Goal: Task Accomplishment & Management: Complete application form

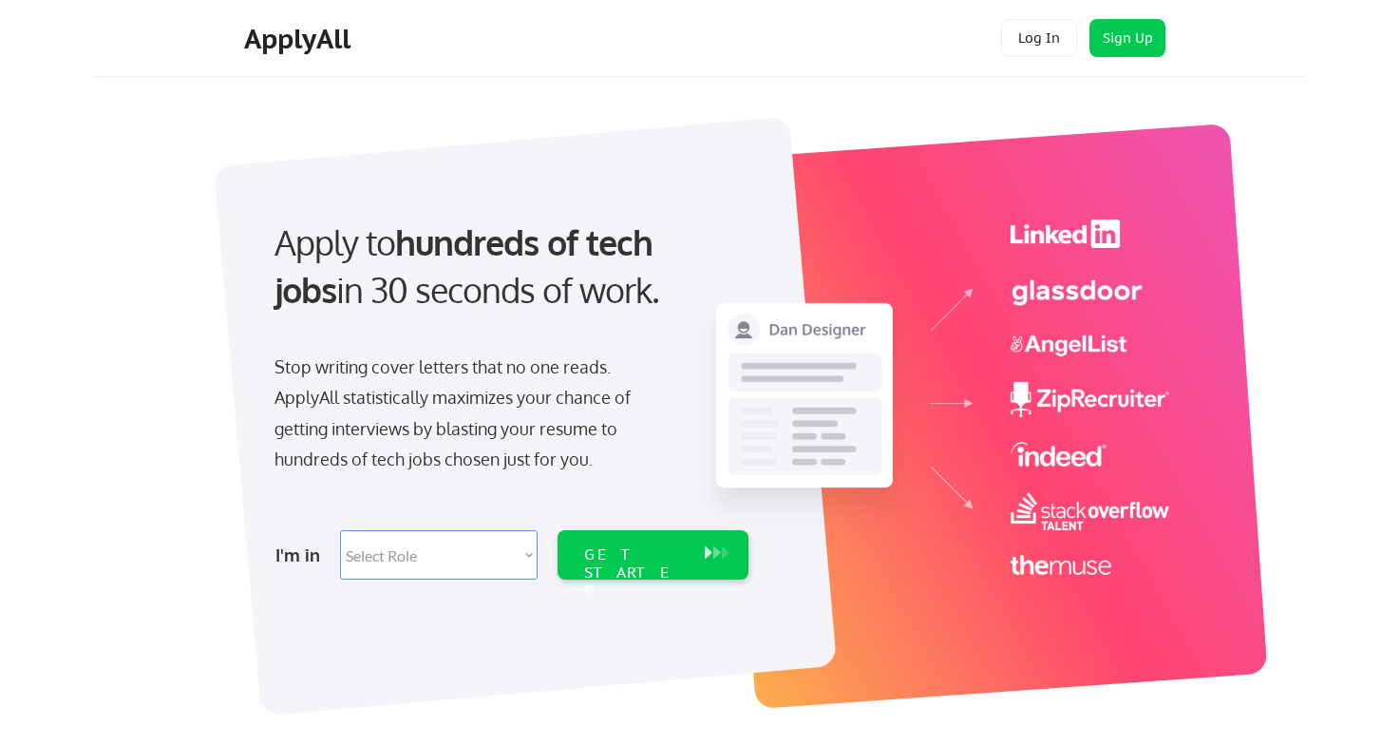
click at [442, 550] on select "Select Role Software Engineering Product Management Customer Success Sales UI/U…" at bounding box center [439, 554] width 198 height 49
select select ""product""
click at [632, 550] on div "GET STARTED" at bounding box center [635, 572] width 102 height 55
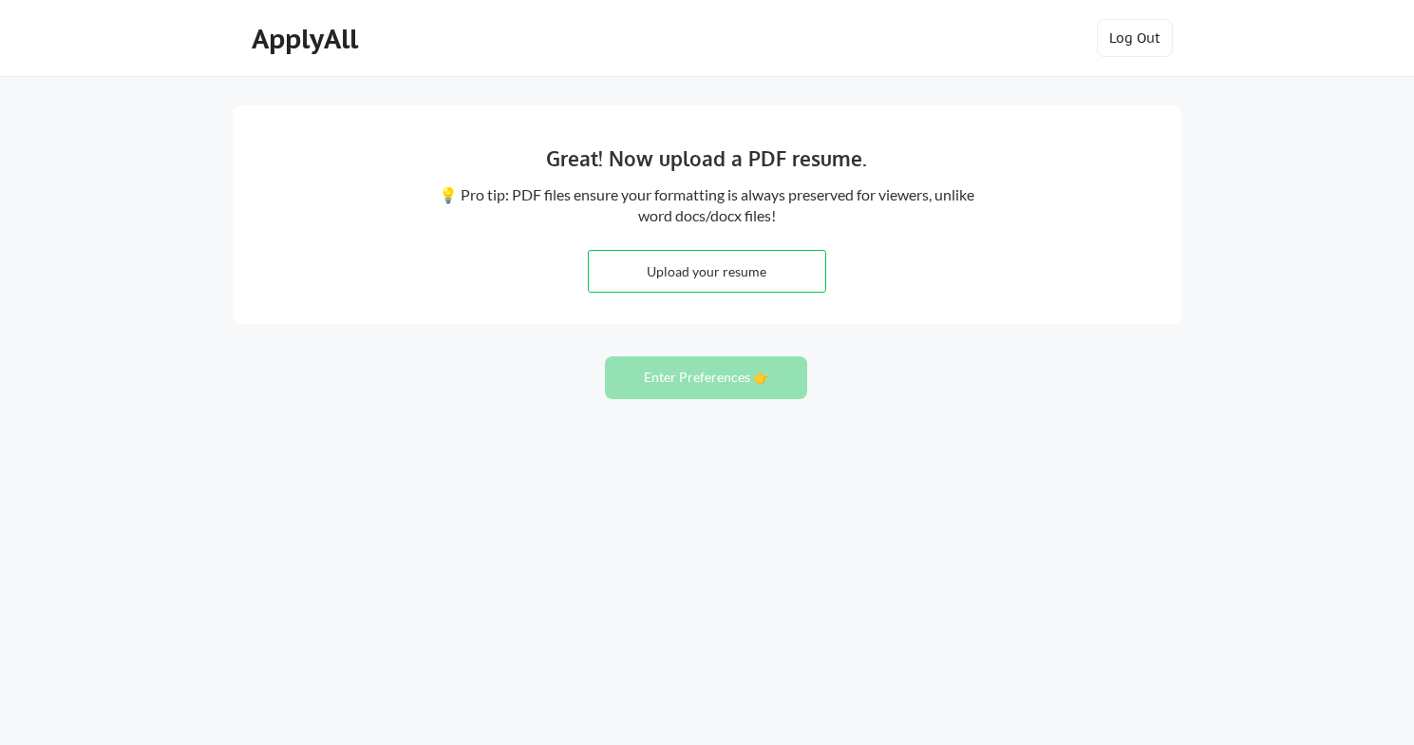
click at [731, 271] on input "file" at bounding box center [707, 271] width 237 height 41
type input "C:\fakepath\AlixKellerCVNov2024 .pdf"
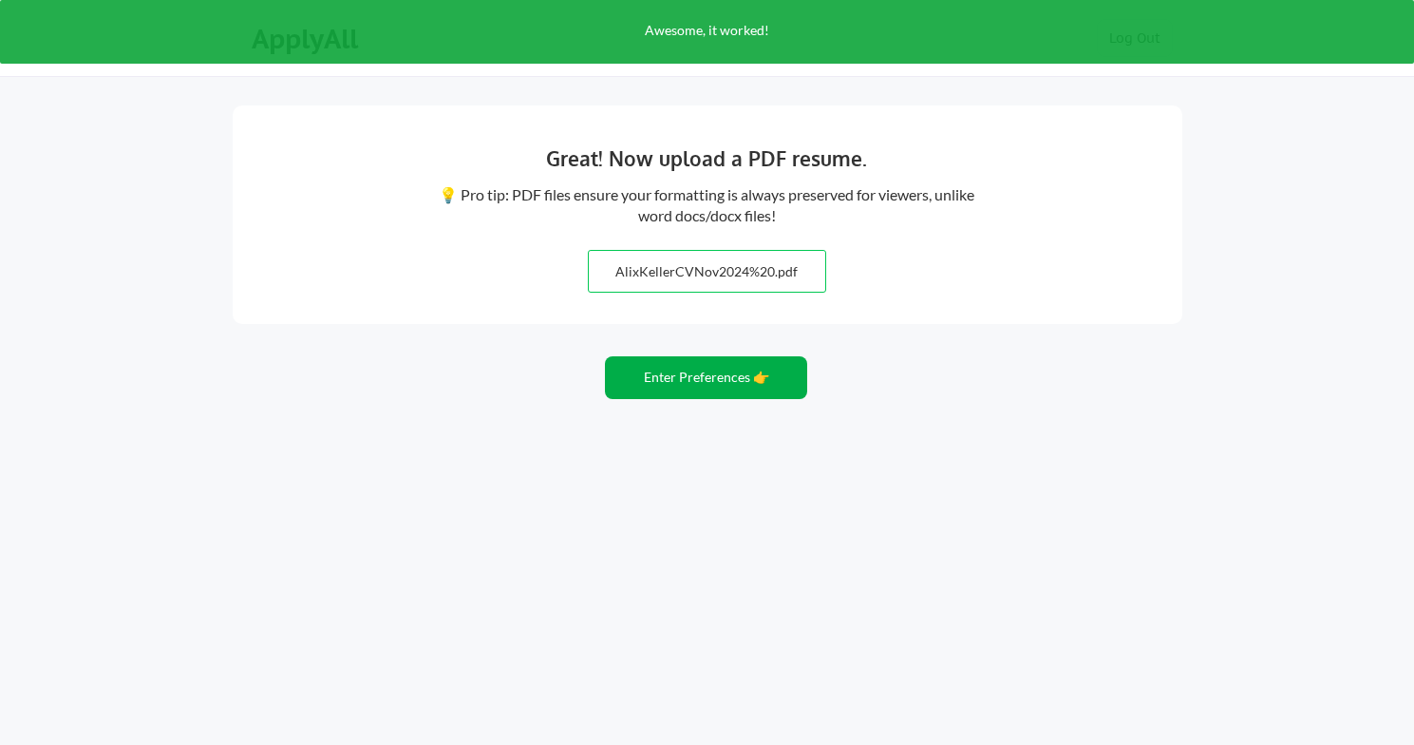
click at [745, 373] on button "Enter Preferences 👉" at bounding box center [706, 377] width 202 height 43
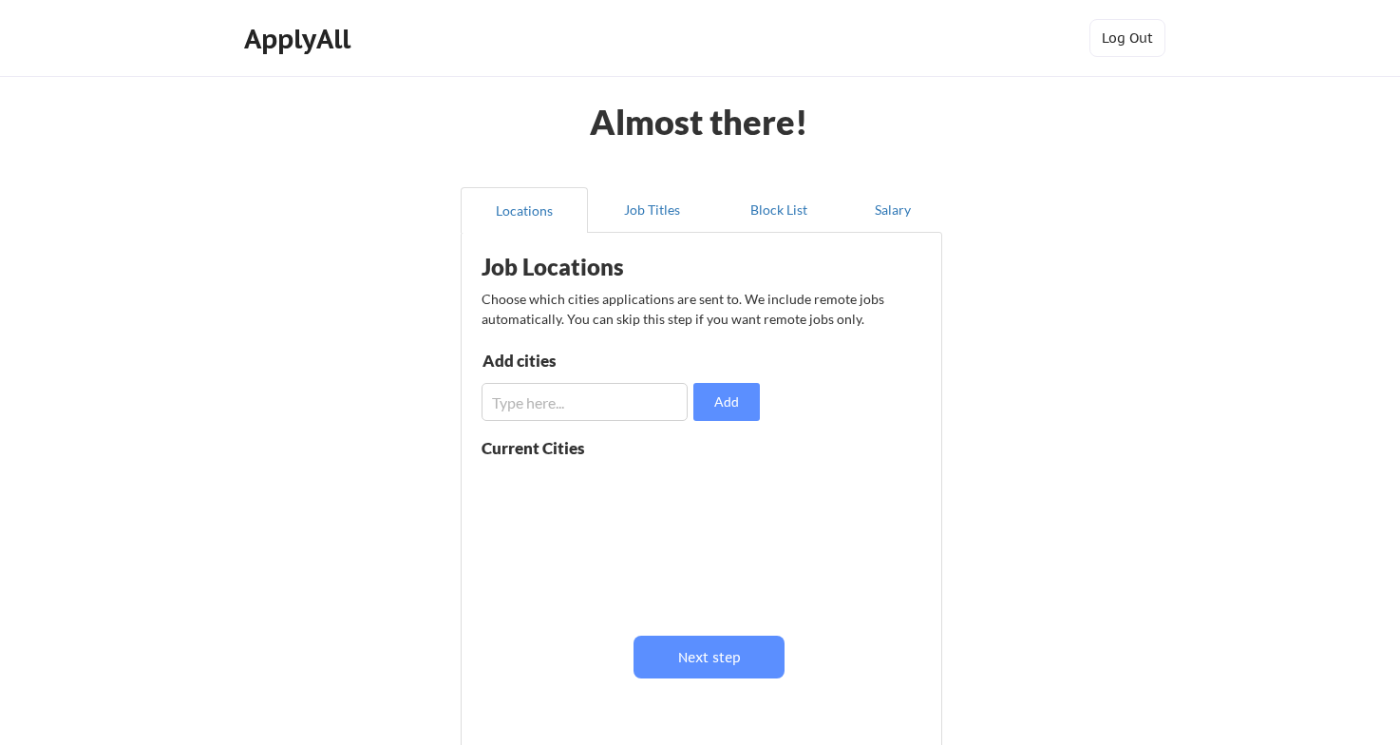
click at [610, 412] on input "input" at bounding box center [585, 402] width 206 height 38
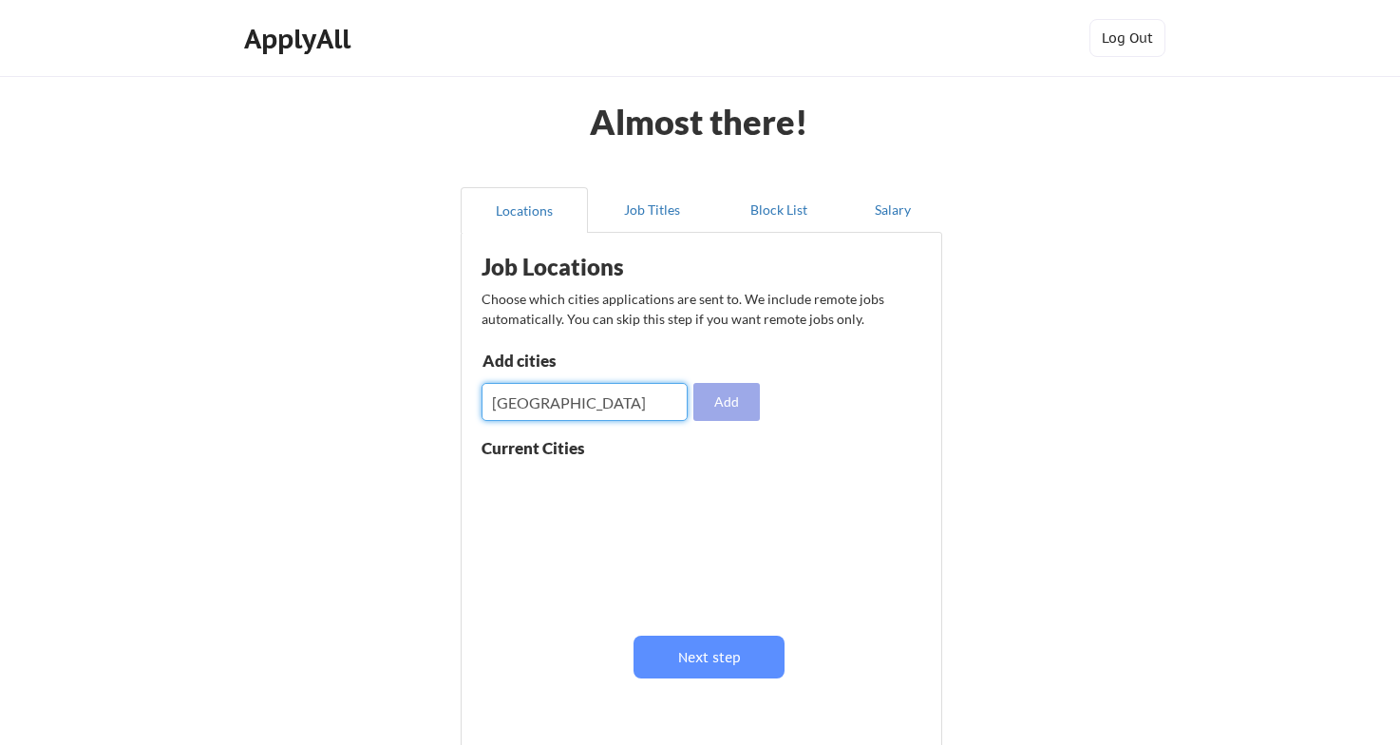
type input "Berlin"
click at [732, 396] on button "Add" at bounding box center [726, 402] width 66 height 38
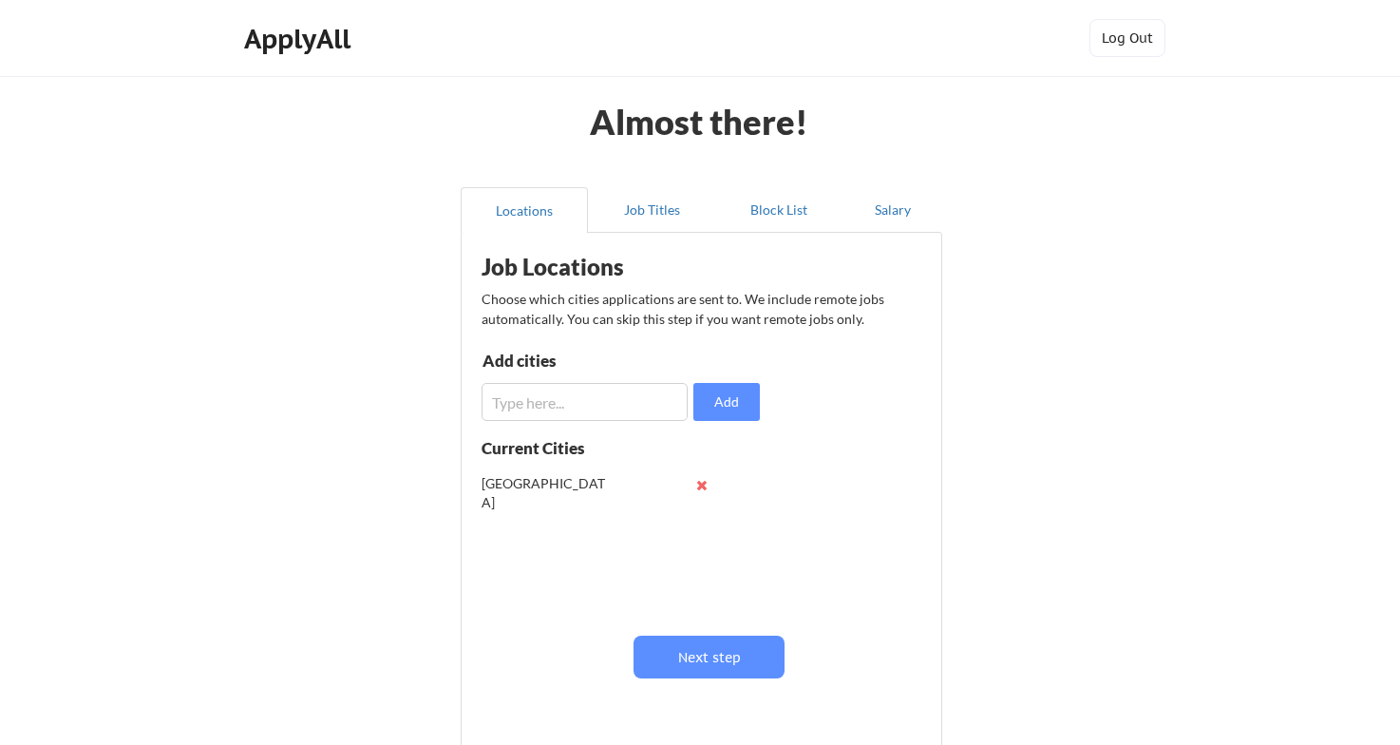
click at [569, 408] on input "input" at bounding box center [585, 402] width 206 height 38
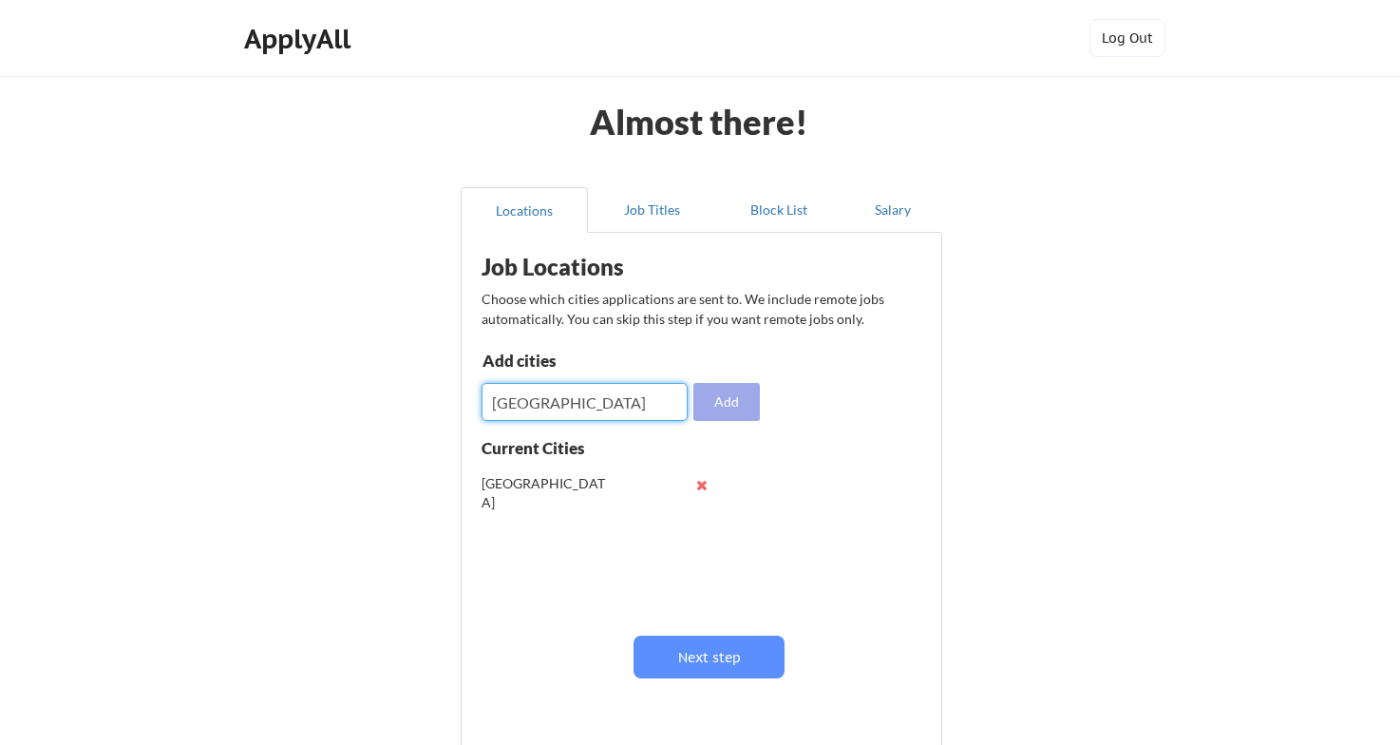
type input "London"
click at [734, 387] on button "Add" at bounding box center [726, 402] width 66 height 38
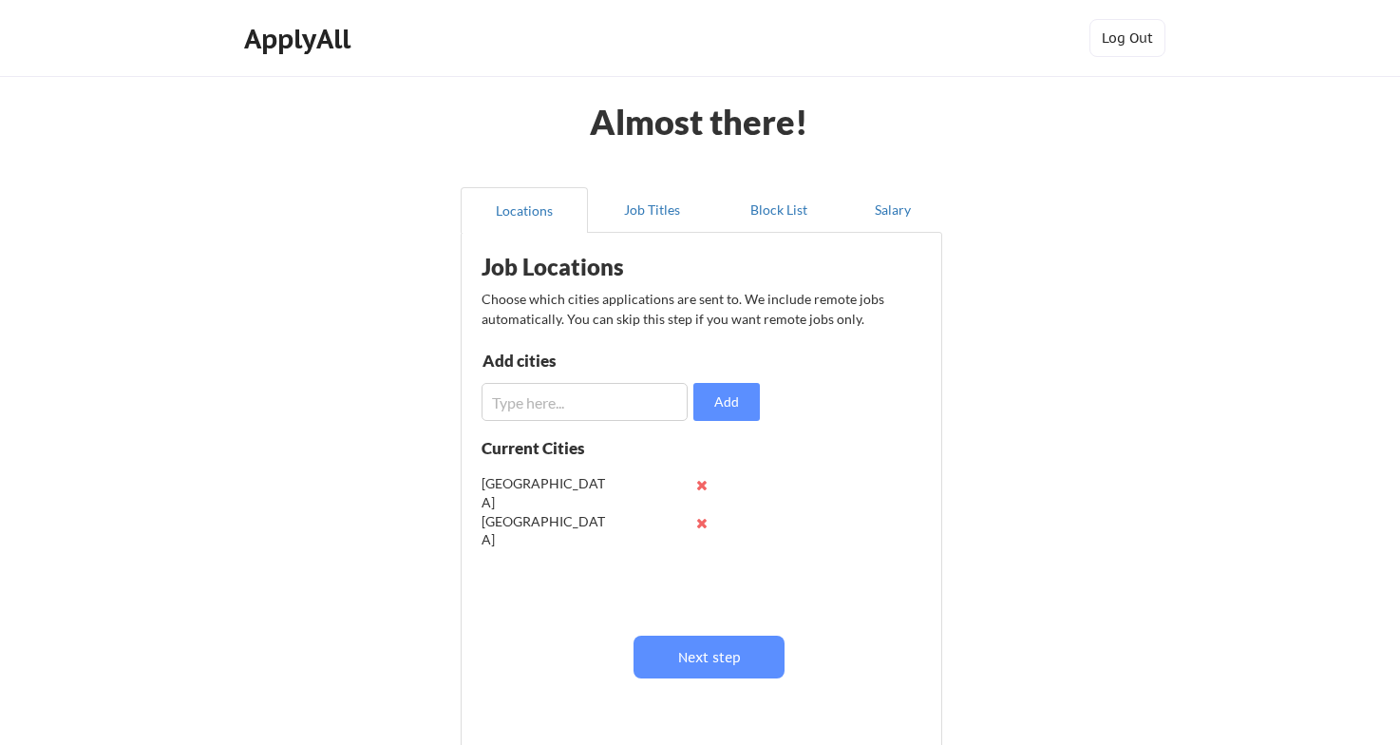
click at [532, 400] on input "input" at bounding box center [585, 402] width 206 height 38
type input "n"
type input "[US_STATE]"
click at [716, 403] on button "Add" at bounding box center [726, 402] width 66 height 38
click at [549, 401] on input "input" at bounding box center [585, 402] width 206 height 38
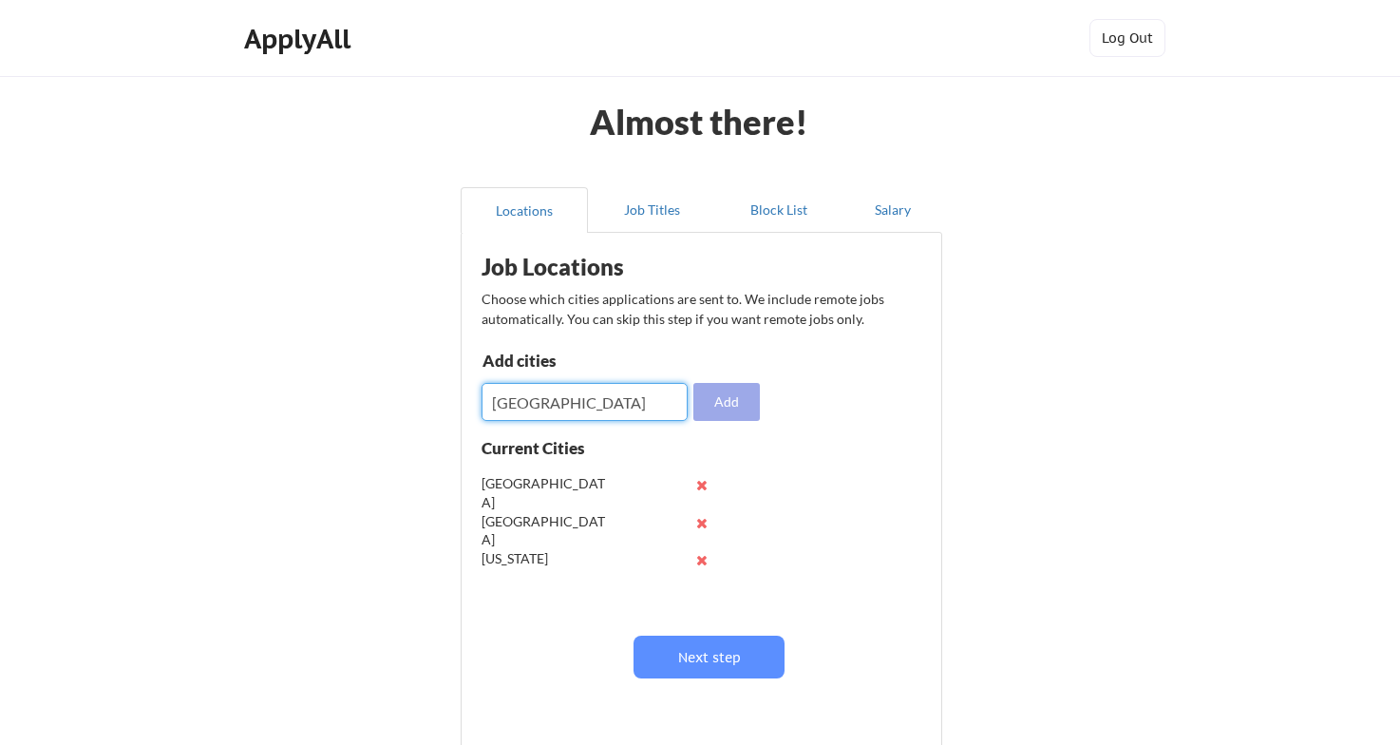
type input "Amsterdam"
click at [720, 405] on button "Add" at bounding box center [726, 402] width 66 height 38
click at [602, 393] on input "input" at bounding box center [585, 402] width 206 height 38
type input "Zug"
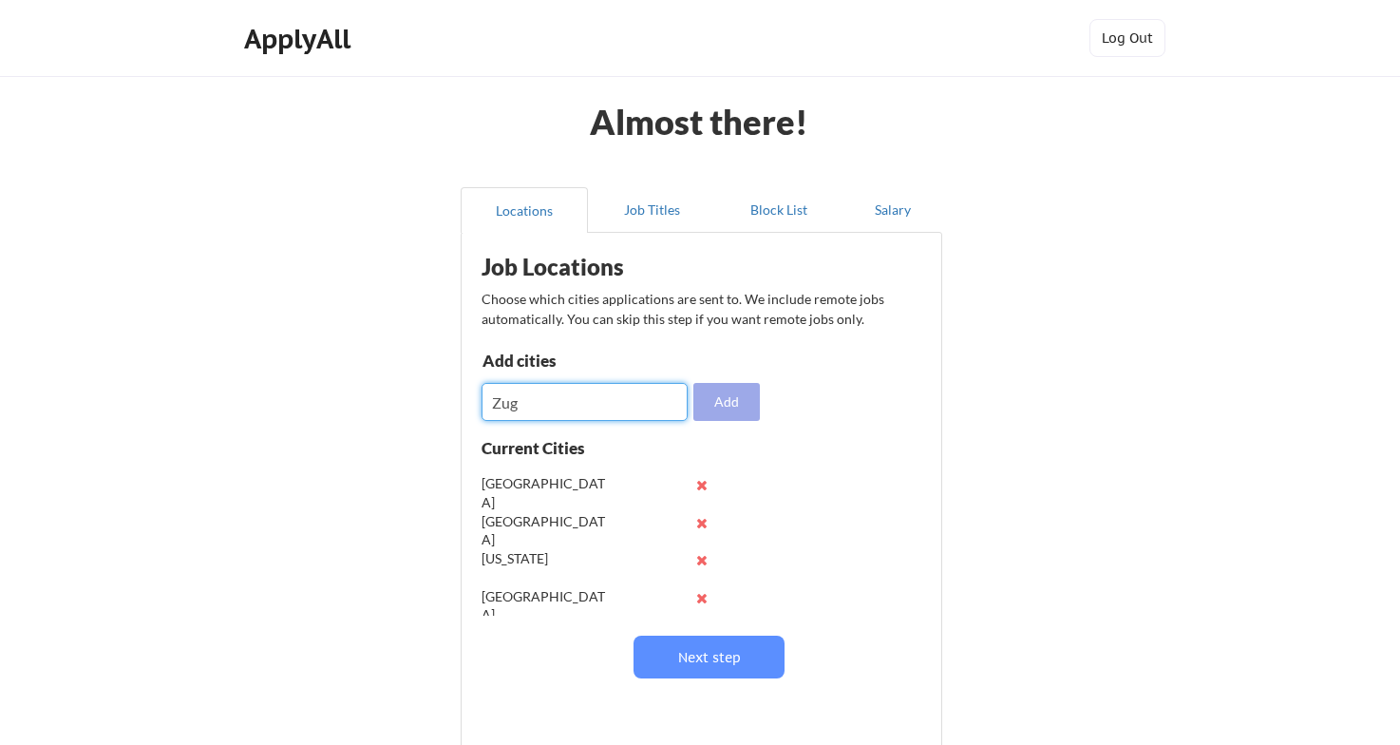
click at [731, 400] on button "Add" at bounding box center [726, 402] width 66 height 38
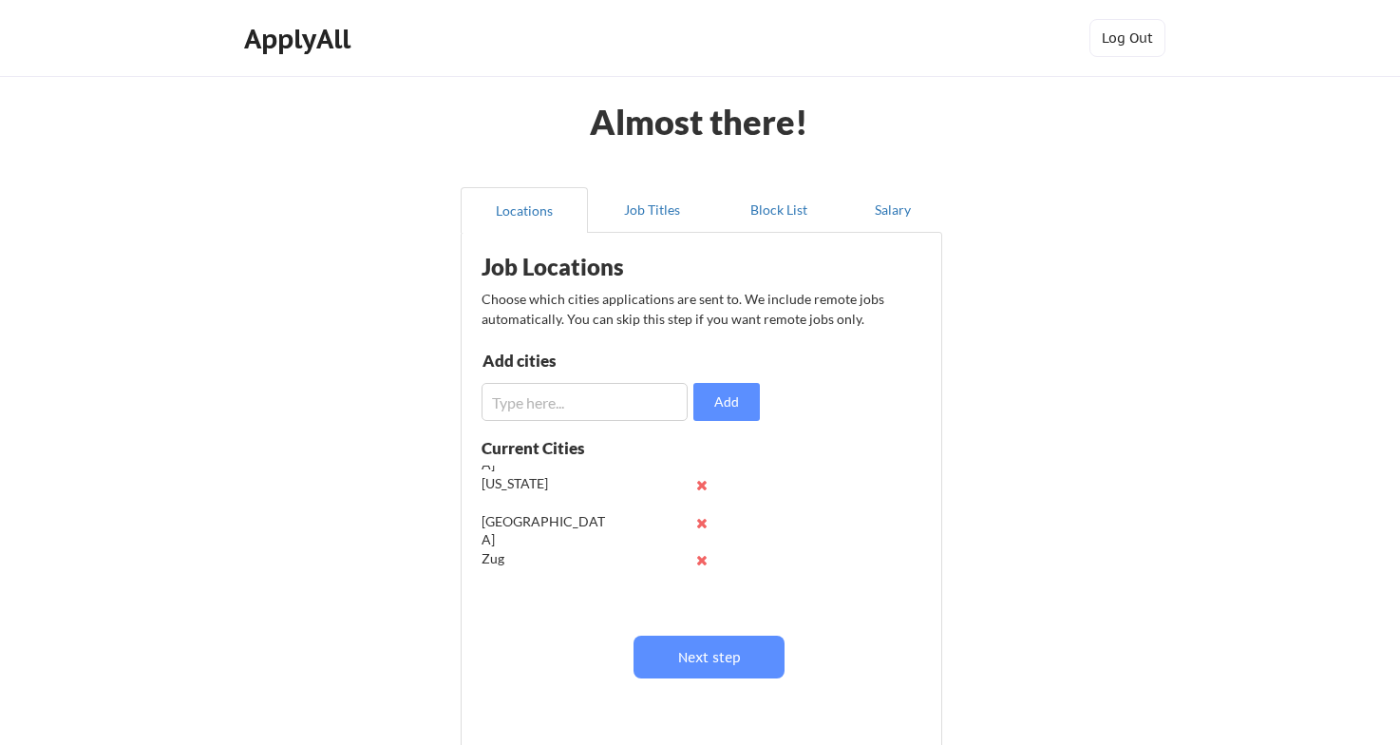
click at [539, 411] on input "input" at bounding box center [585, 402] width 206 height 38
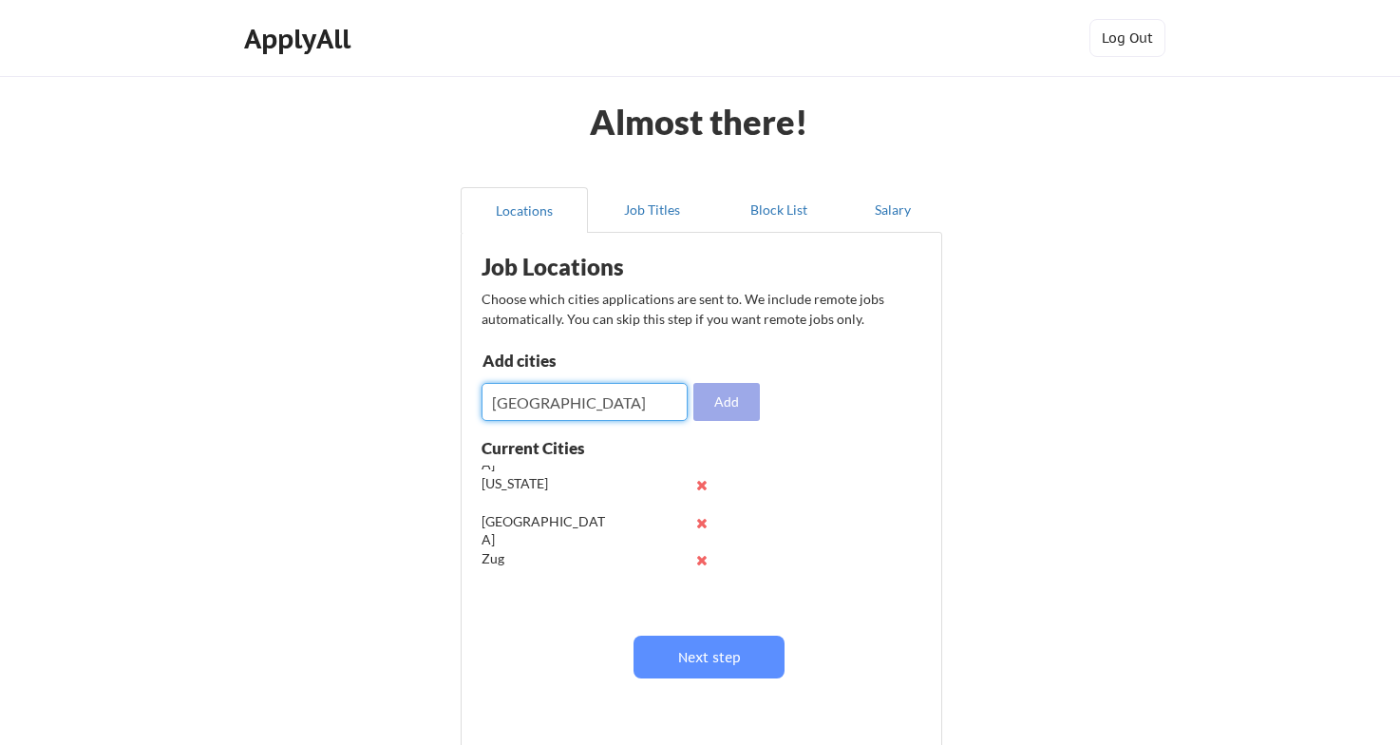
type input "Zurich"
click at [723, 414] on button "Add" at bounding box center [726, 402] width 66 height 38
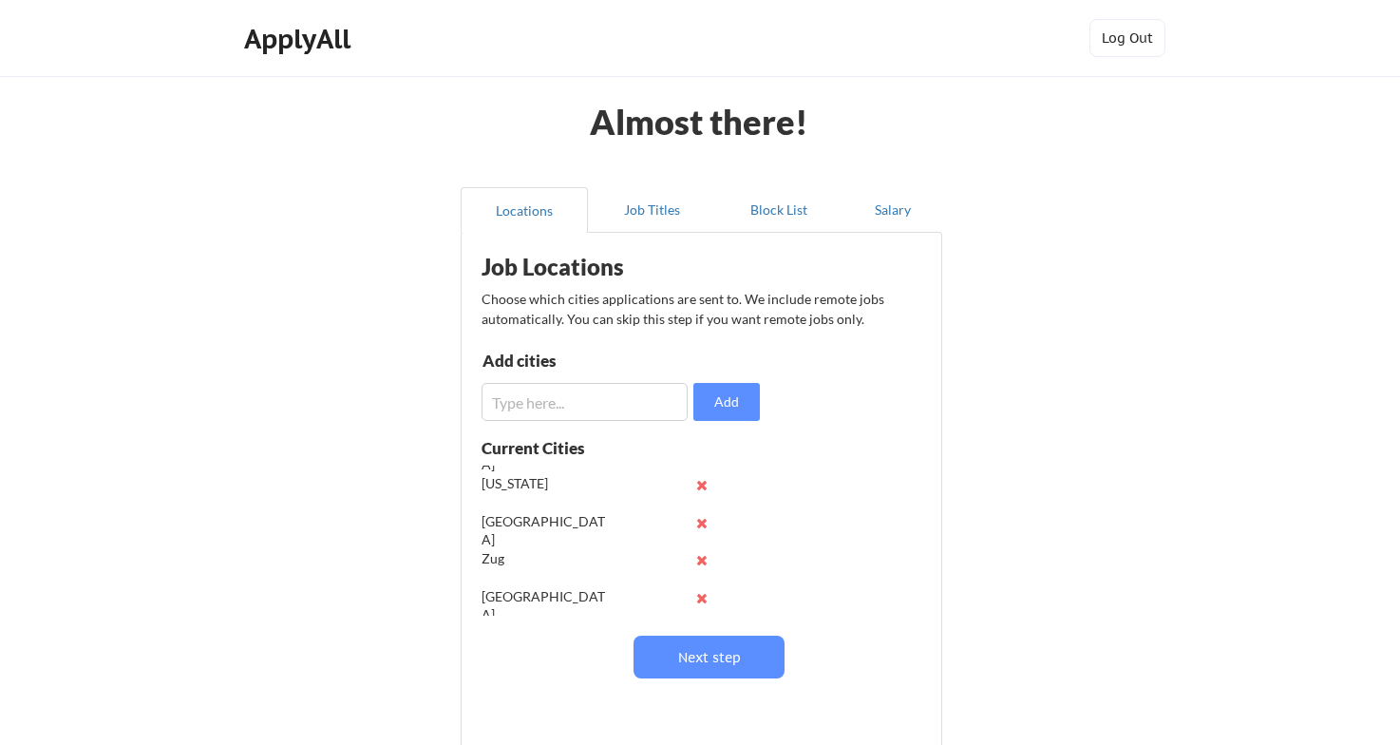
scroll to position [0, 0]
click at [556, 407] on input "input" at bounding box center [585, 402] width 206 height 38
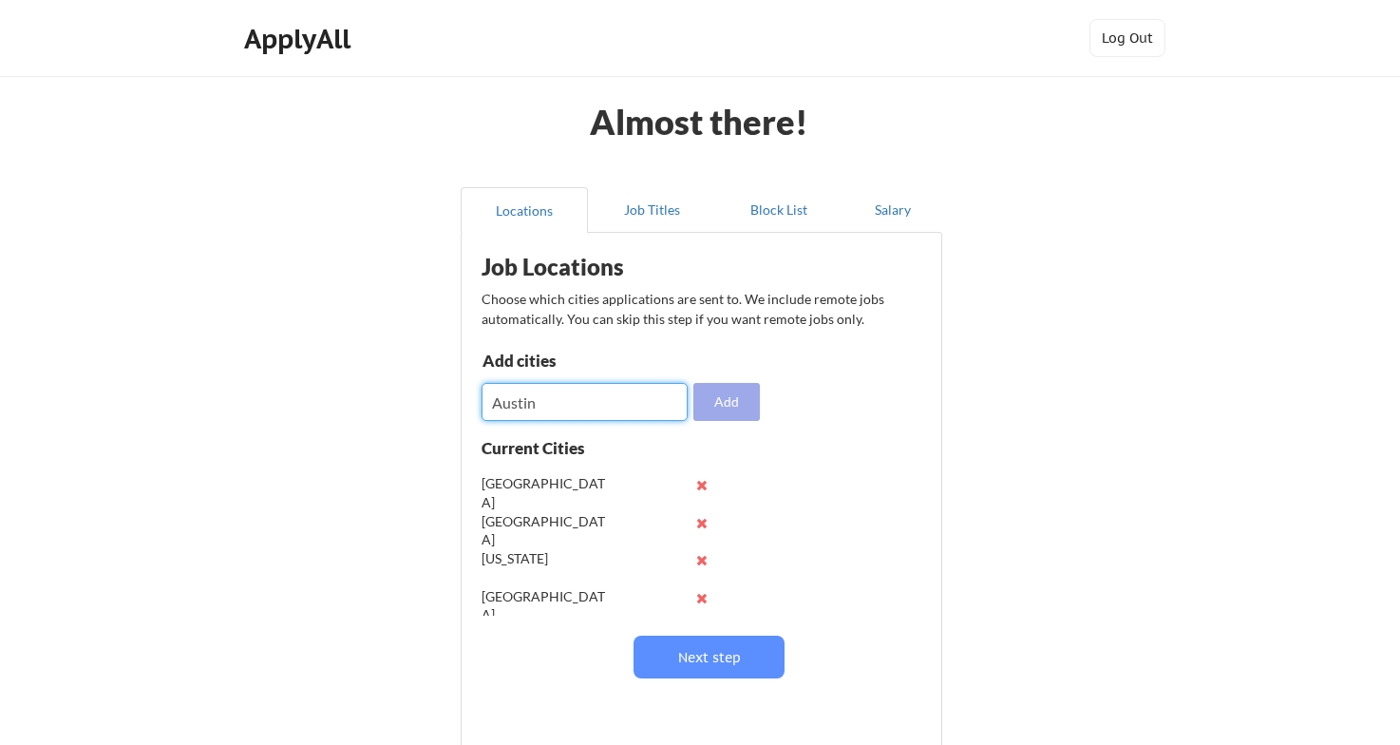
type input "Austin"
click at [735, 395] on button "Add" at bounding box center [726, 402] width 66 height 38
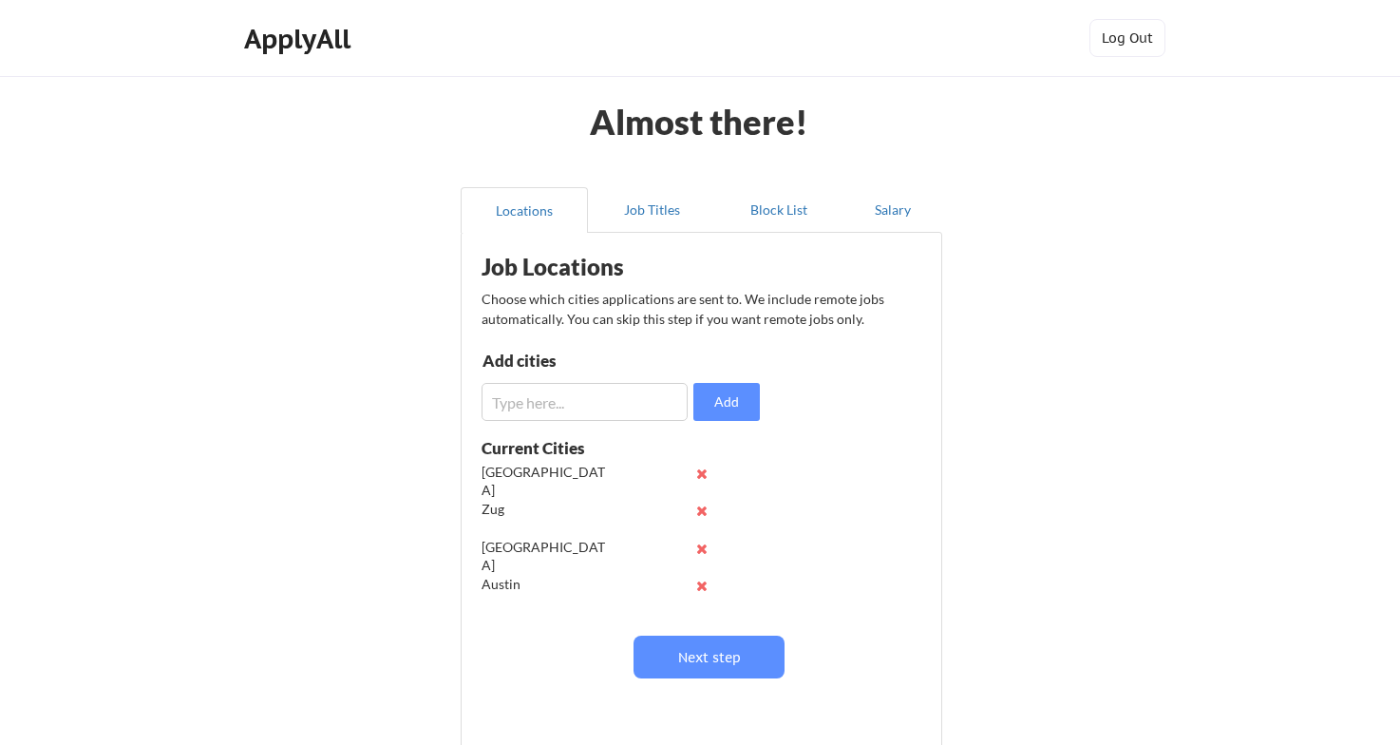
scroll to position [141, 0]
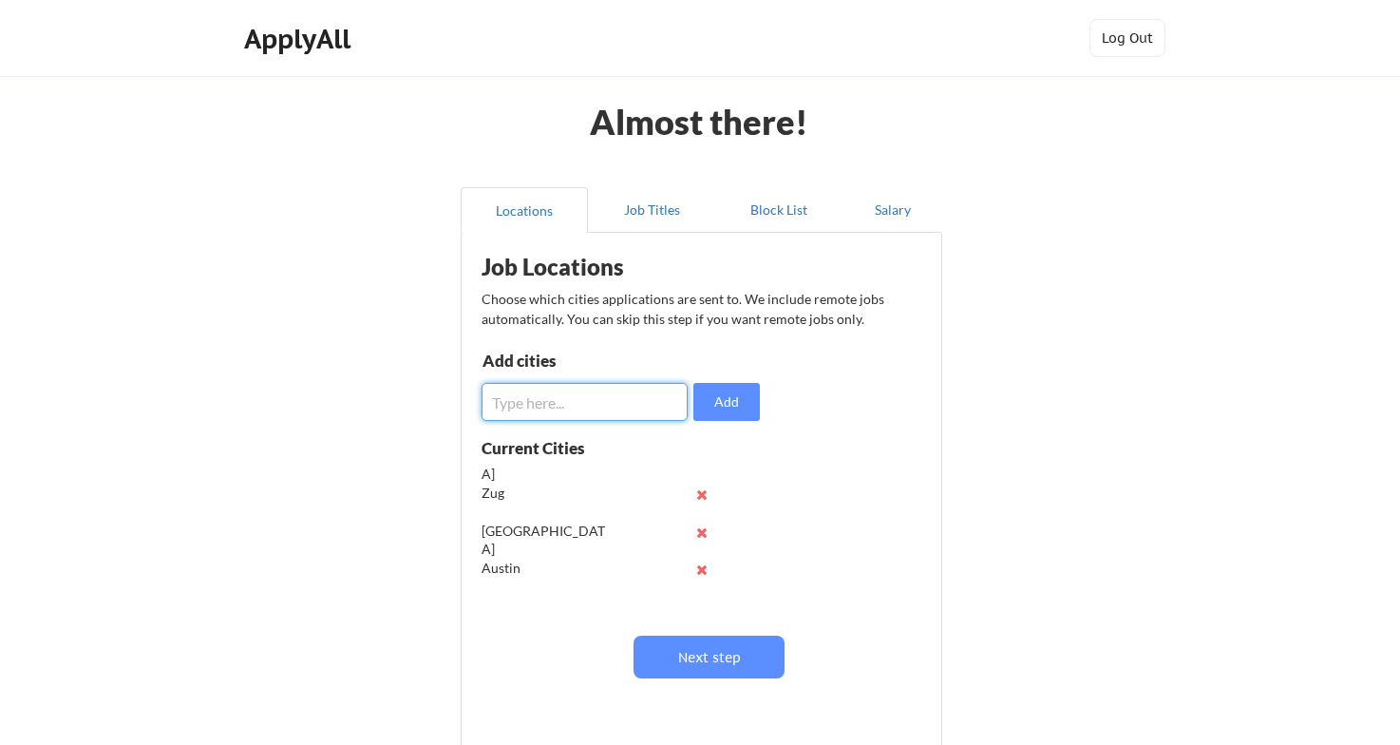
click at [518, 405] on input "input" at bounding box center [585, 402] width 206 height 38
click at [720, 642] on button "Next step" at bounding box center [709, 657] width 151 height 43
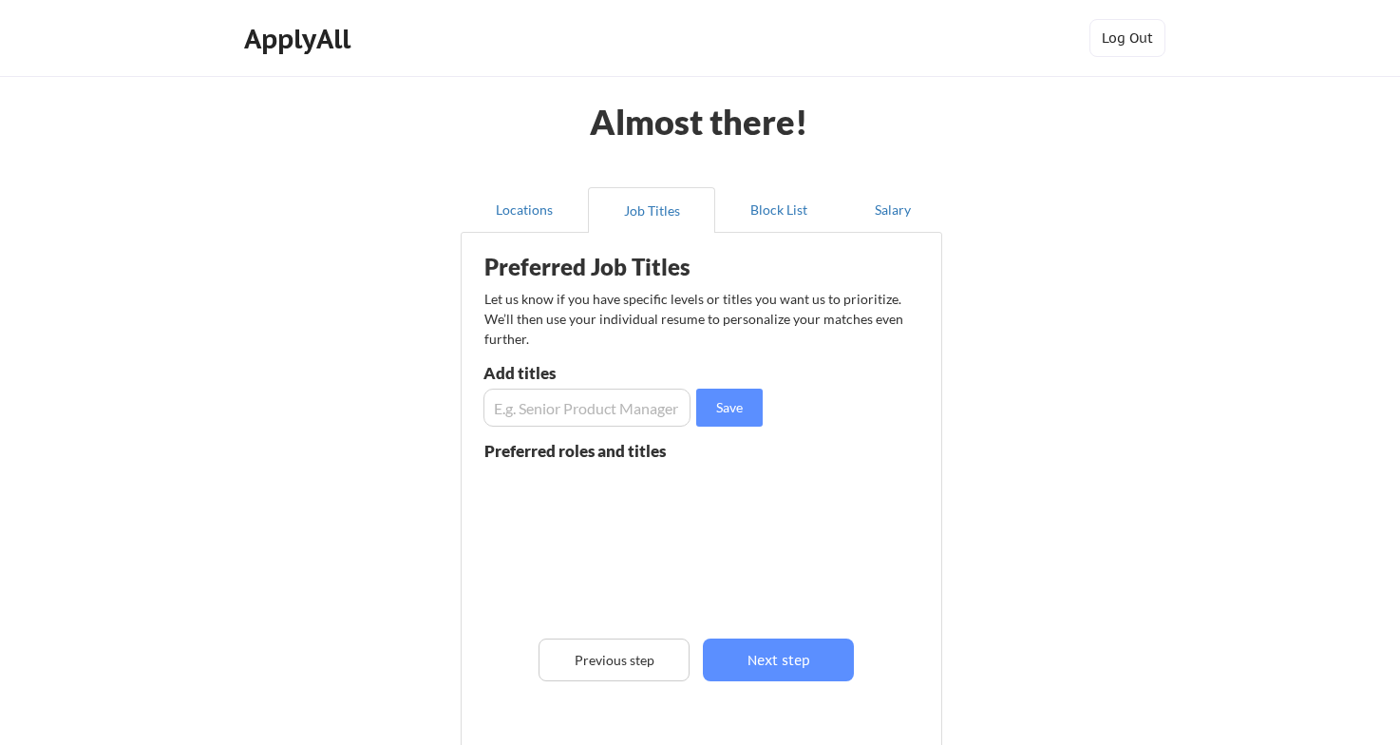
click at [608, 398] on input "input" at bounding box center [587, 408] width 207 height 38
type input "Chief Product Officer"
click at [731, 399] on button "Save" at bounding box center [729, 408] width 66 height 38
click at [540, 411] on input "input" at bounding box center [587, 408] width 207 height 38
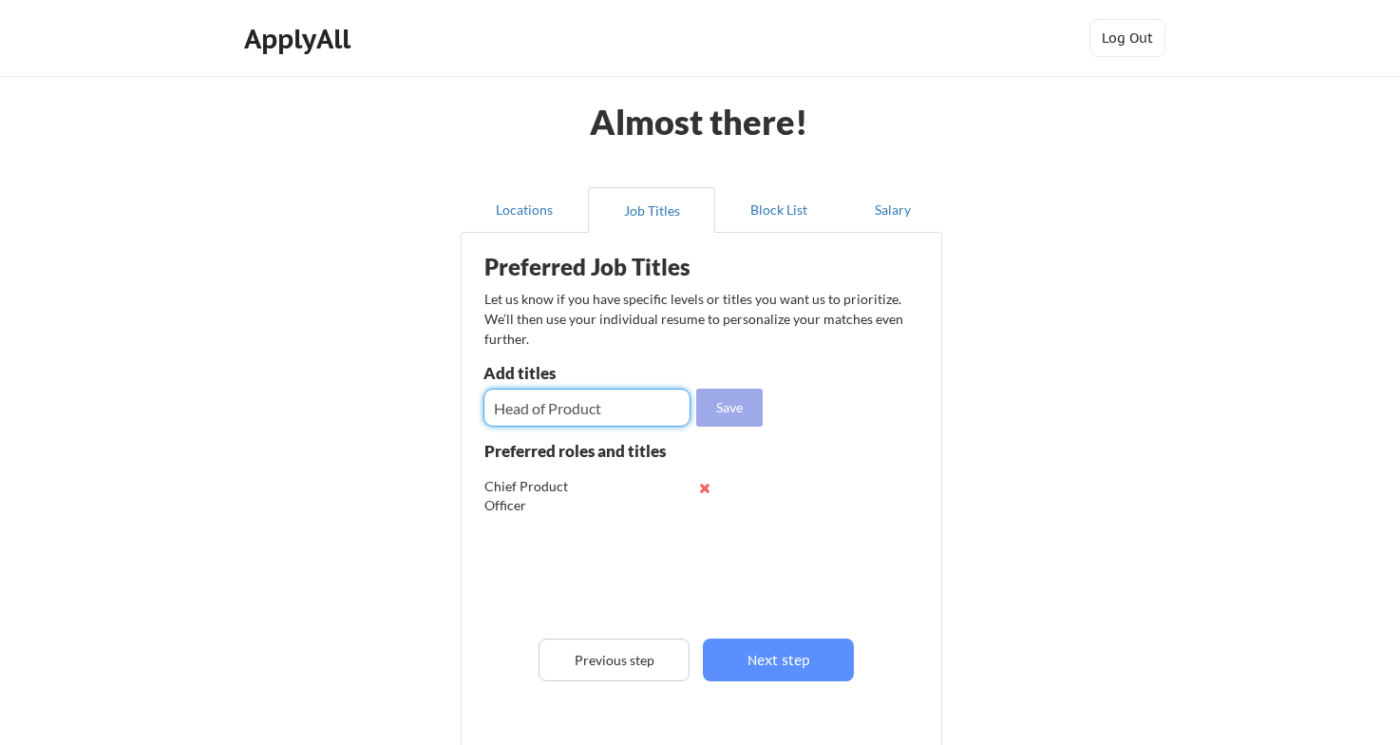
type input "Head of Product"
click at [717, 408] on button "Save" at bounding box center [729, 408] width 66 height 38
click at [564, 401] on input "input" at bounding box center [587, 408] width 207 height 38
type input "Head of Product Engineering"
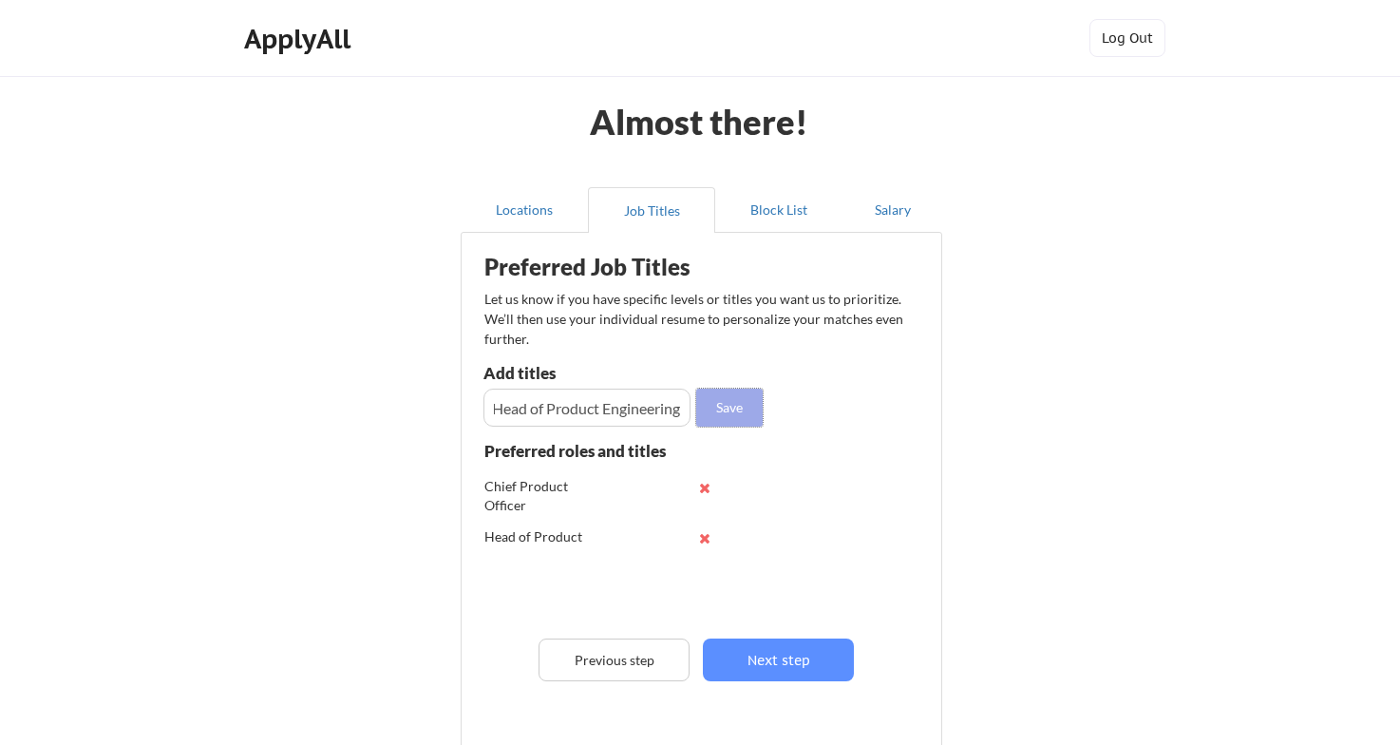
scroll to position [0, 0]
click at [742, 418] on button "Save" at bounding box center [729, 408] width 66 height 38
click at [696, 389] on button "Save" at bounding box center [729, 408] width 66 height 38
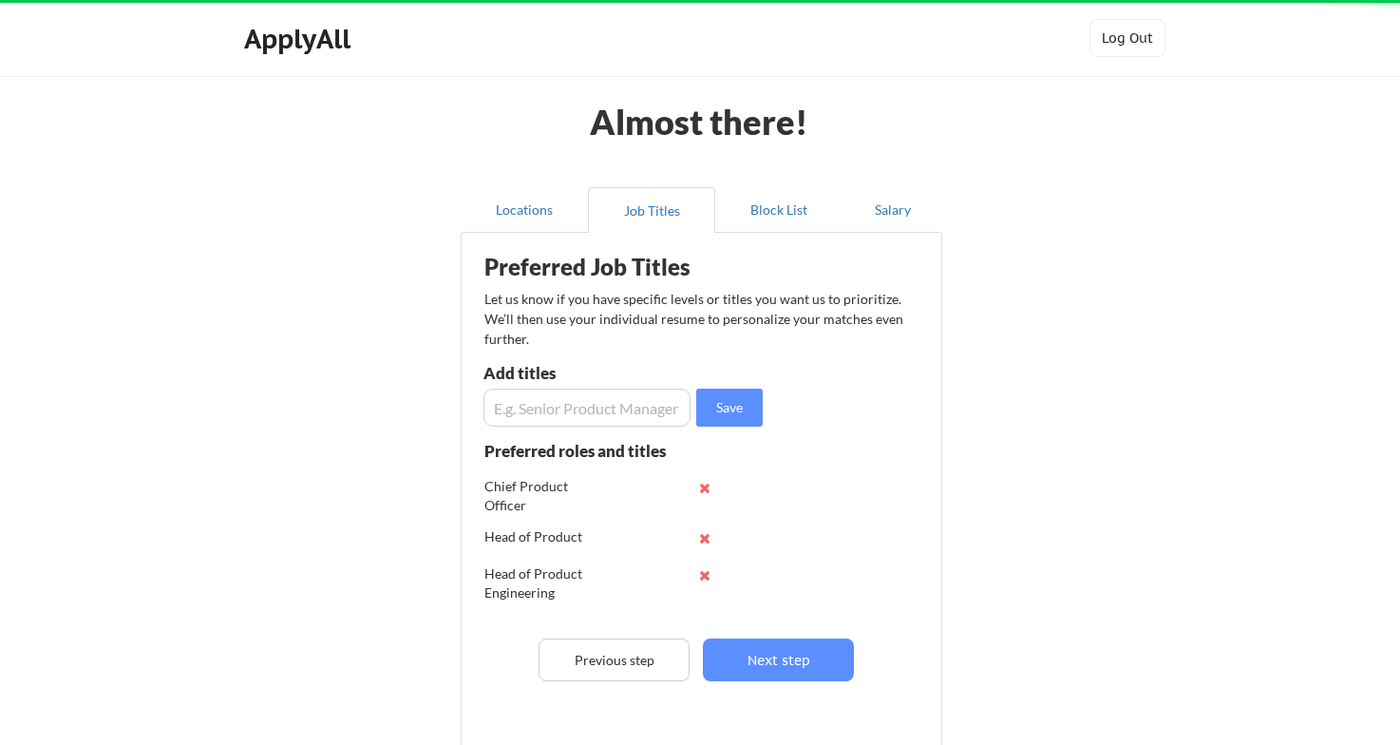
click at [604, 398] on input "input" at bounding box center [587, 408] width 207 height 38
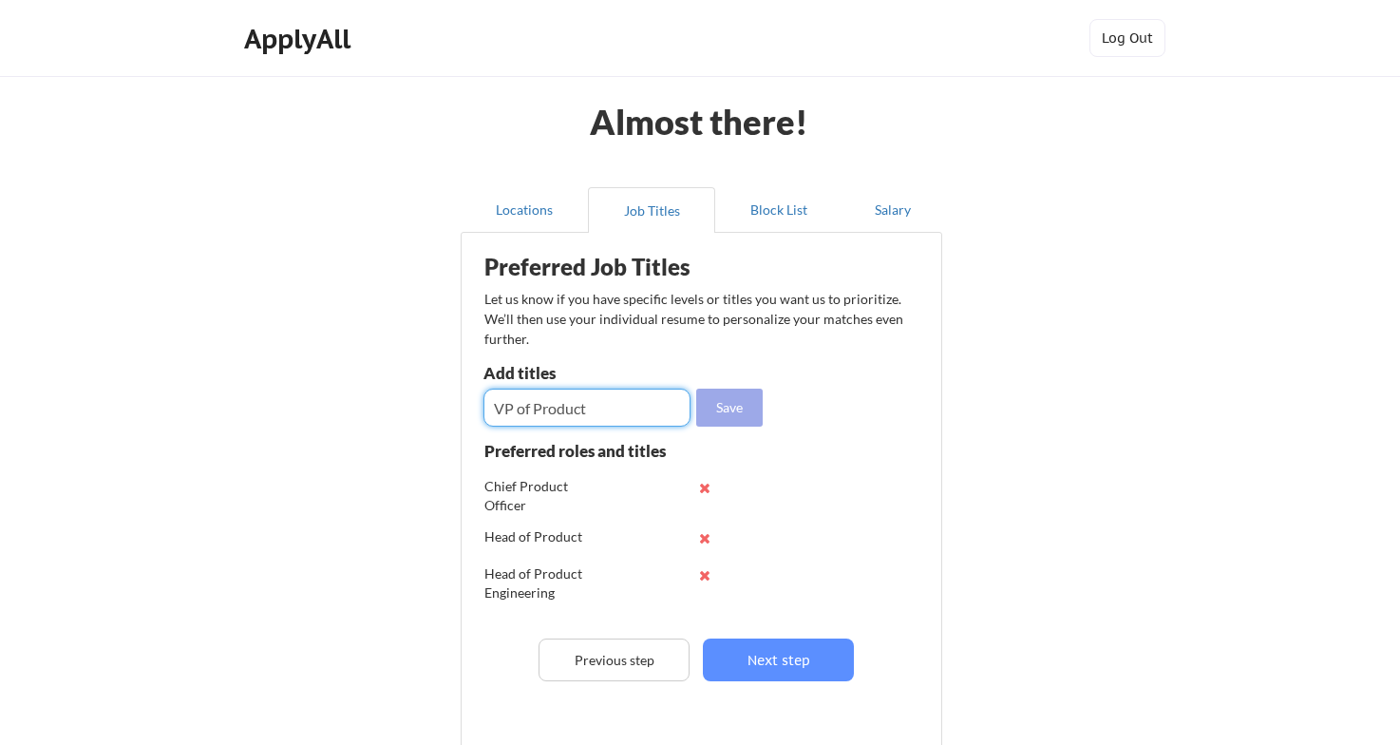
type input "VP of Product"
click at [724, 401] on button "Save" at bounding box center [729, 408] width 66 height 38
click at [545, 406] on input "input" at bounding box center [587, 408] width 207 height 38
type input "Product Lead"
click at [720, 404] on button "Save" at bounding box center [729, 408] width 66 height 38
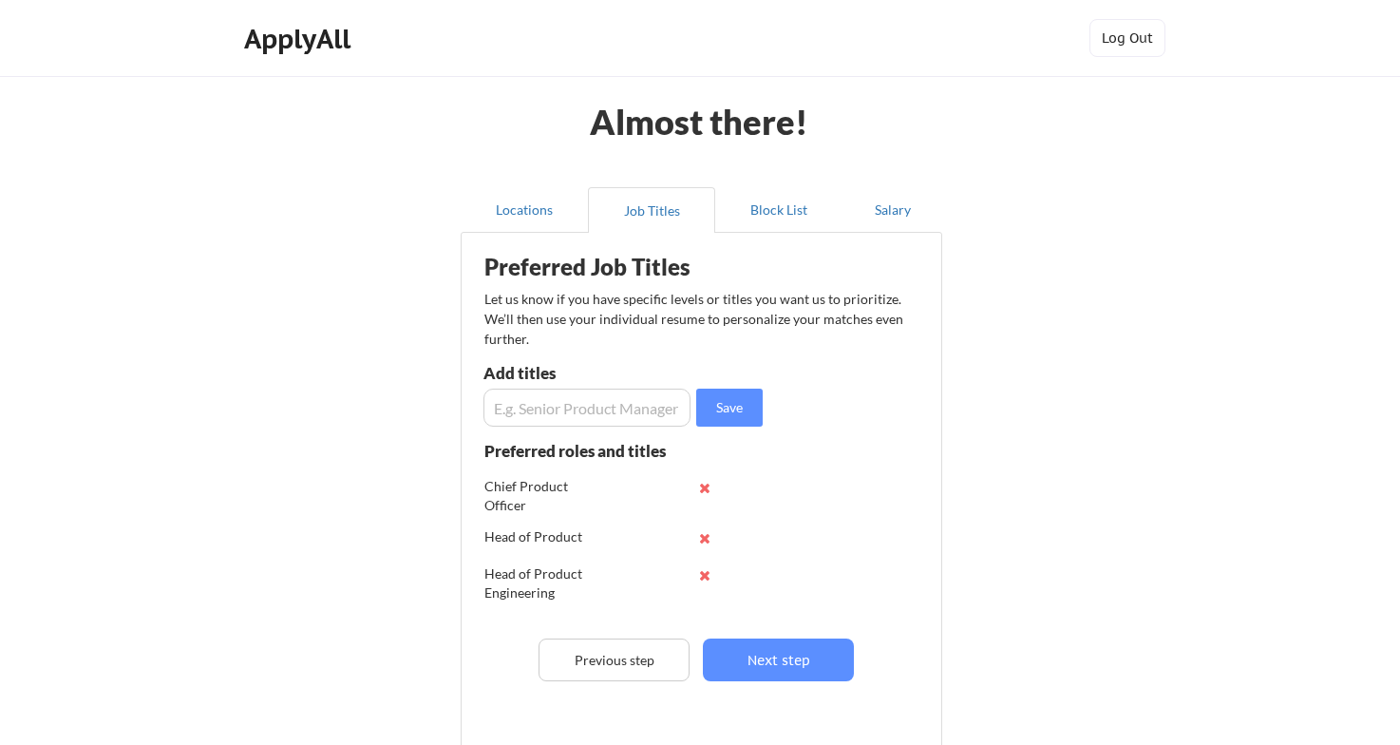
click at [540, 410] on input "input" at bounding box center [587, 408] width 207 height 38
type input "T"
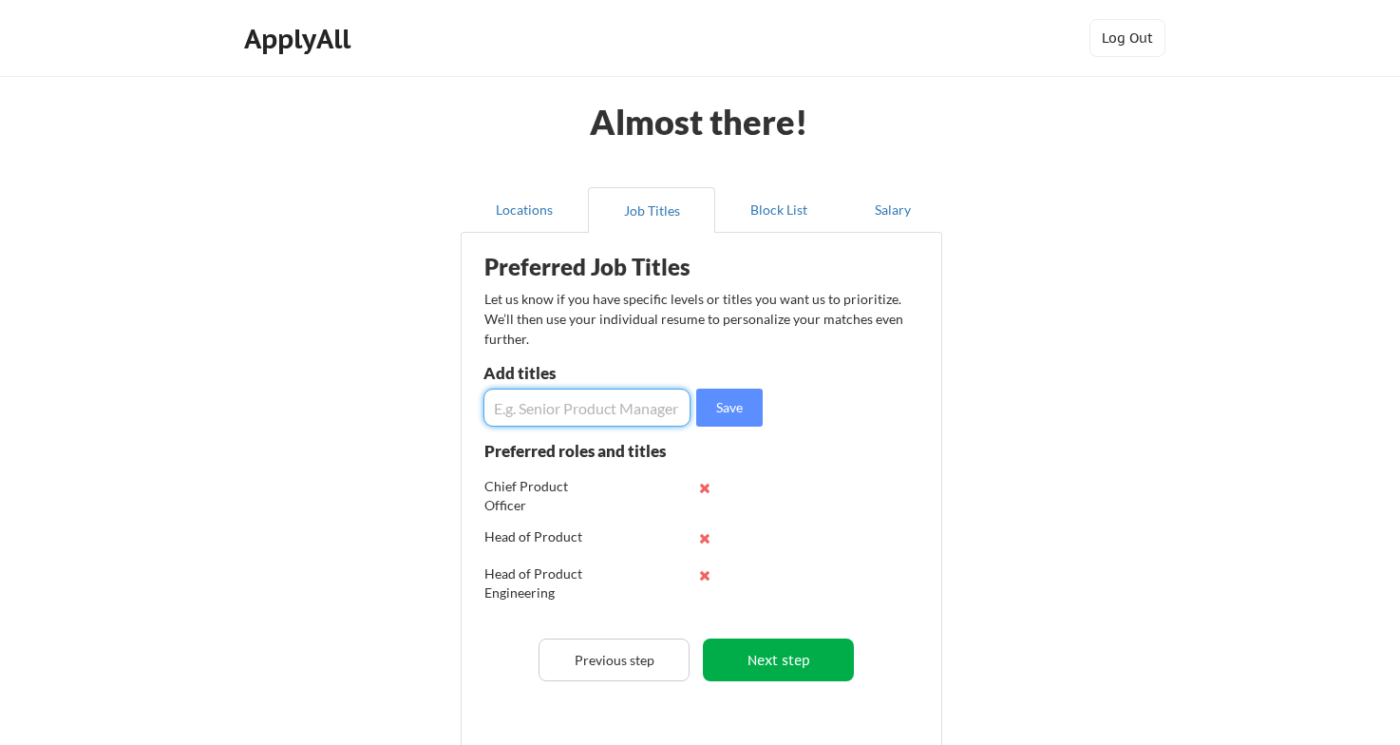
click at [813, 662] on button "Next step" at bounding box center [778, 659] width 151 height 43
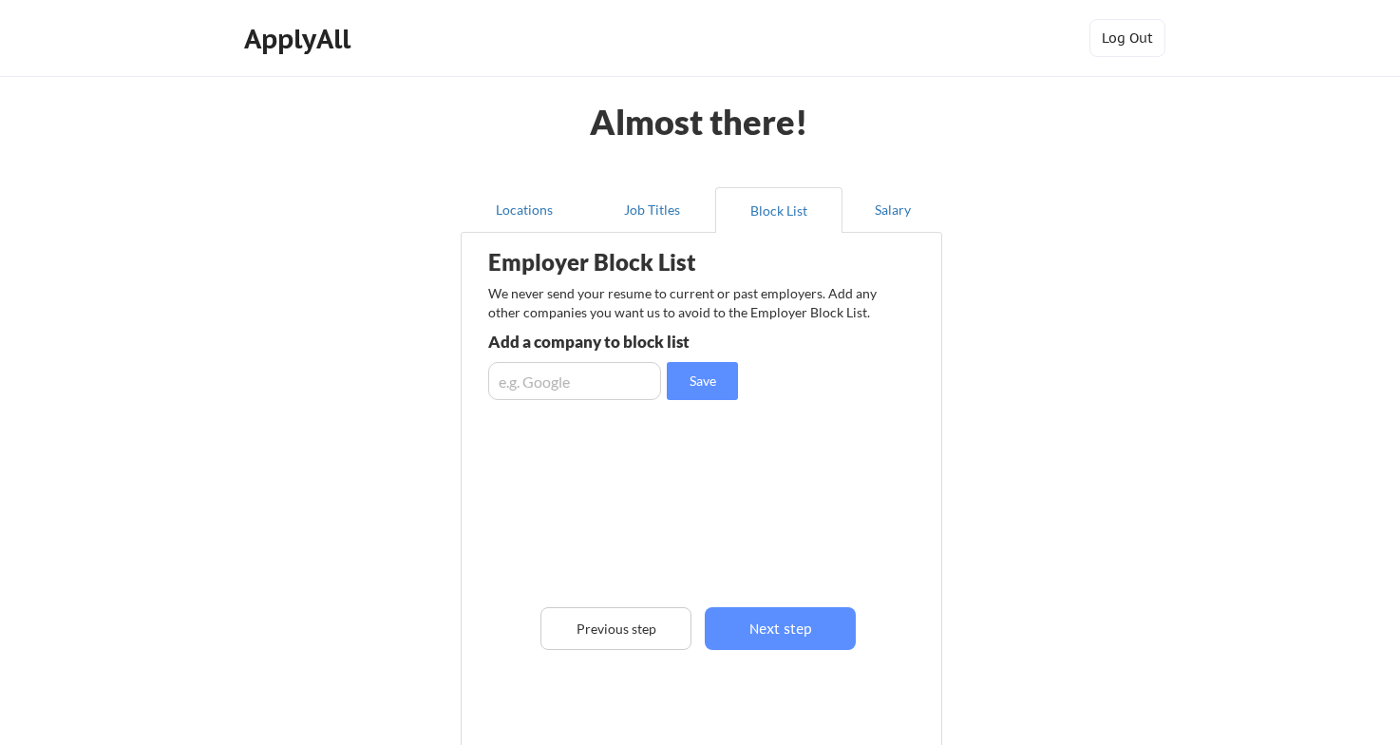
click at [515, 392] on input "input" at bounding box center [574, 381] width 173 height 38
type input "Interchain Foundataion"
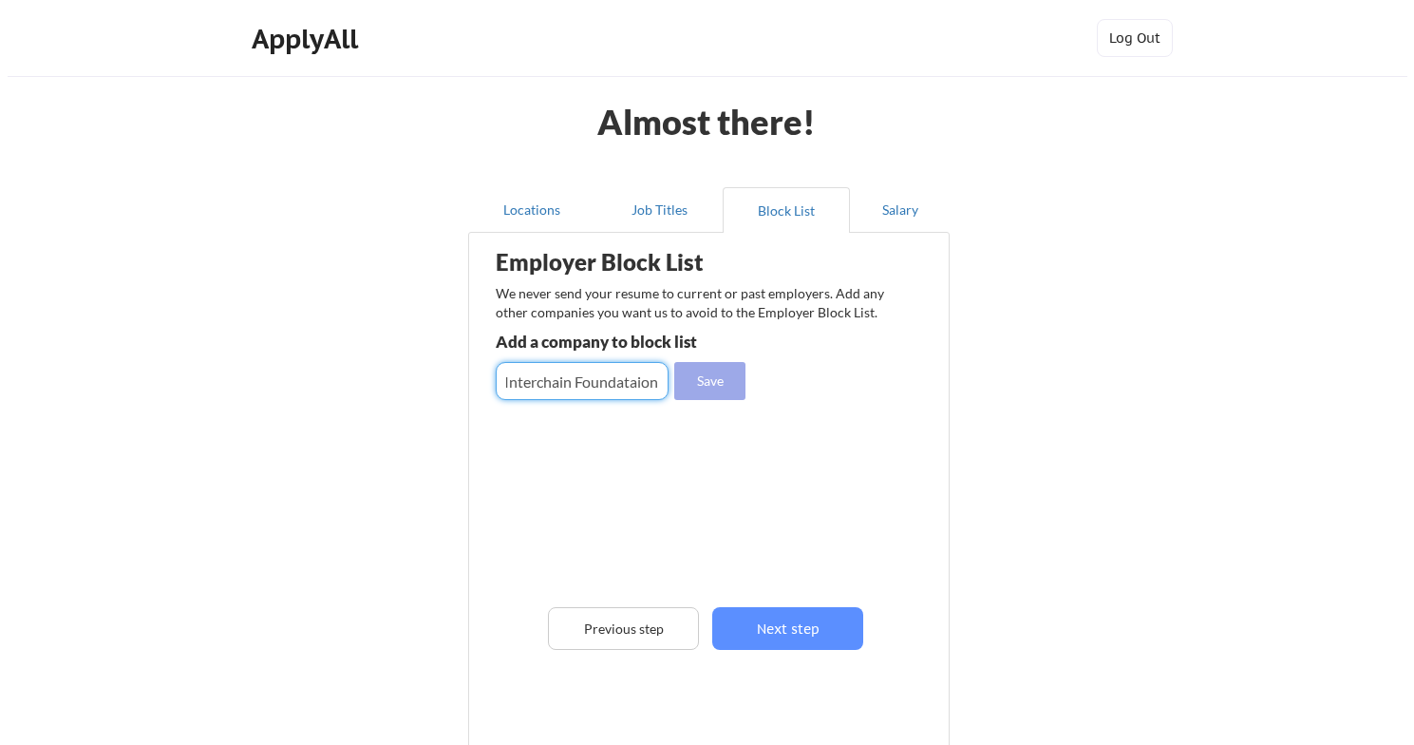
scroll to position [0, 0]
click at [697, 378] on button "Save" at bounding box center [702, 381] width 71 height 38
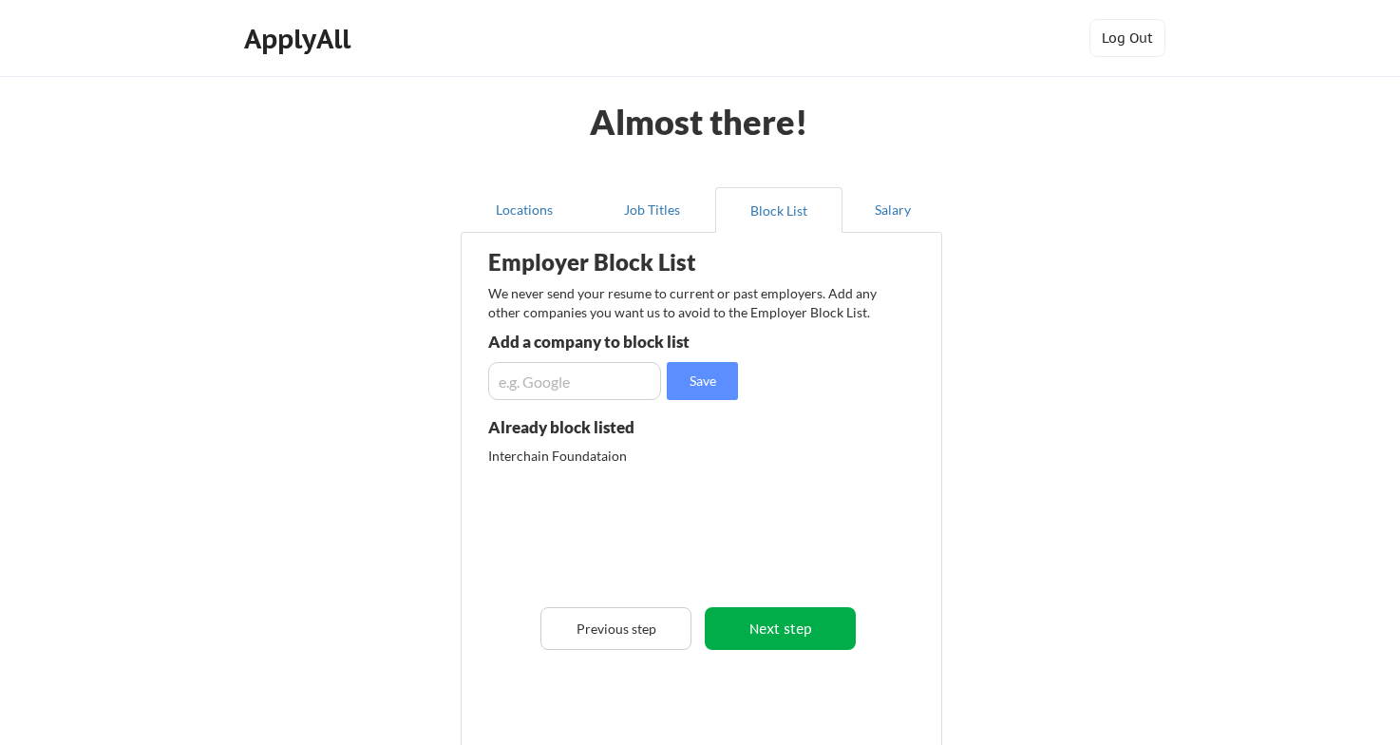
click at [823, 626] on button "Next step" at bounding box center [780, 628] width 151 height 43
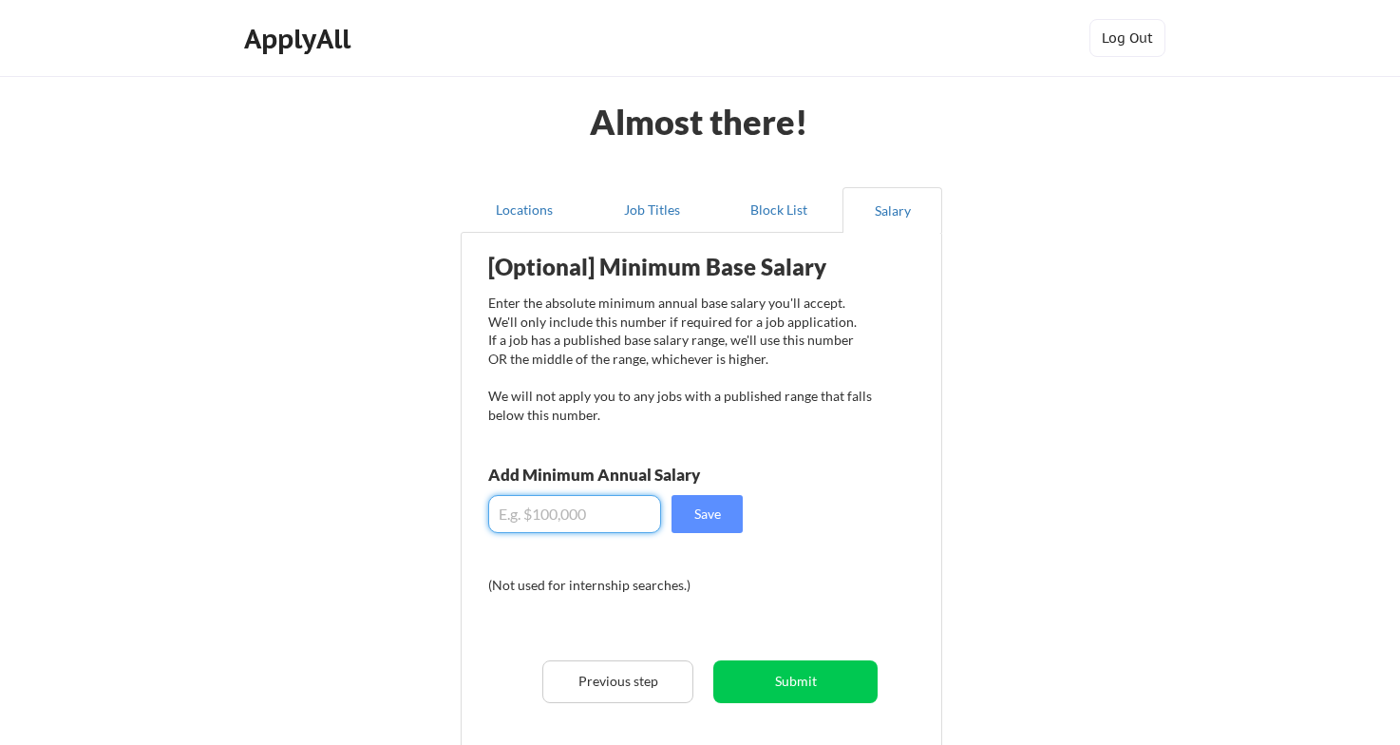
click at [577, 532] on input "input" at bounding box center [574, 514] width 173 height 38
click at [717, 521] on button "Save" at bounding box center [707, 514] width 71 height 38
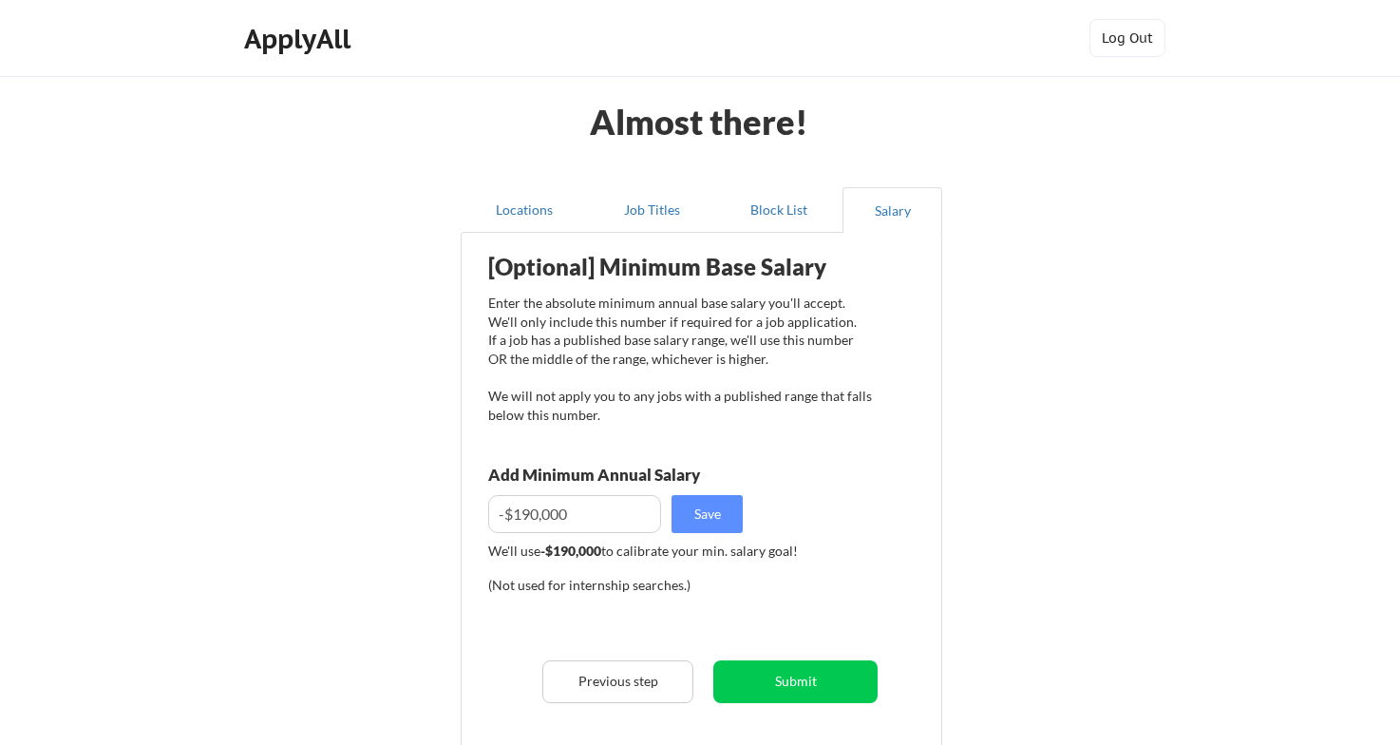
click at [516, 517] on input "input" at bounding box center [574, 514] width 173 height 38
click at [503, 518] on input "input" at bounding box center [574, 514] width 173 height 38
click at [589, 513] on input "input" at bounding box center [574, 514] width 173 height 38
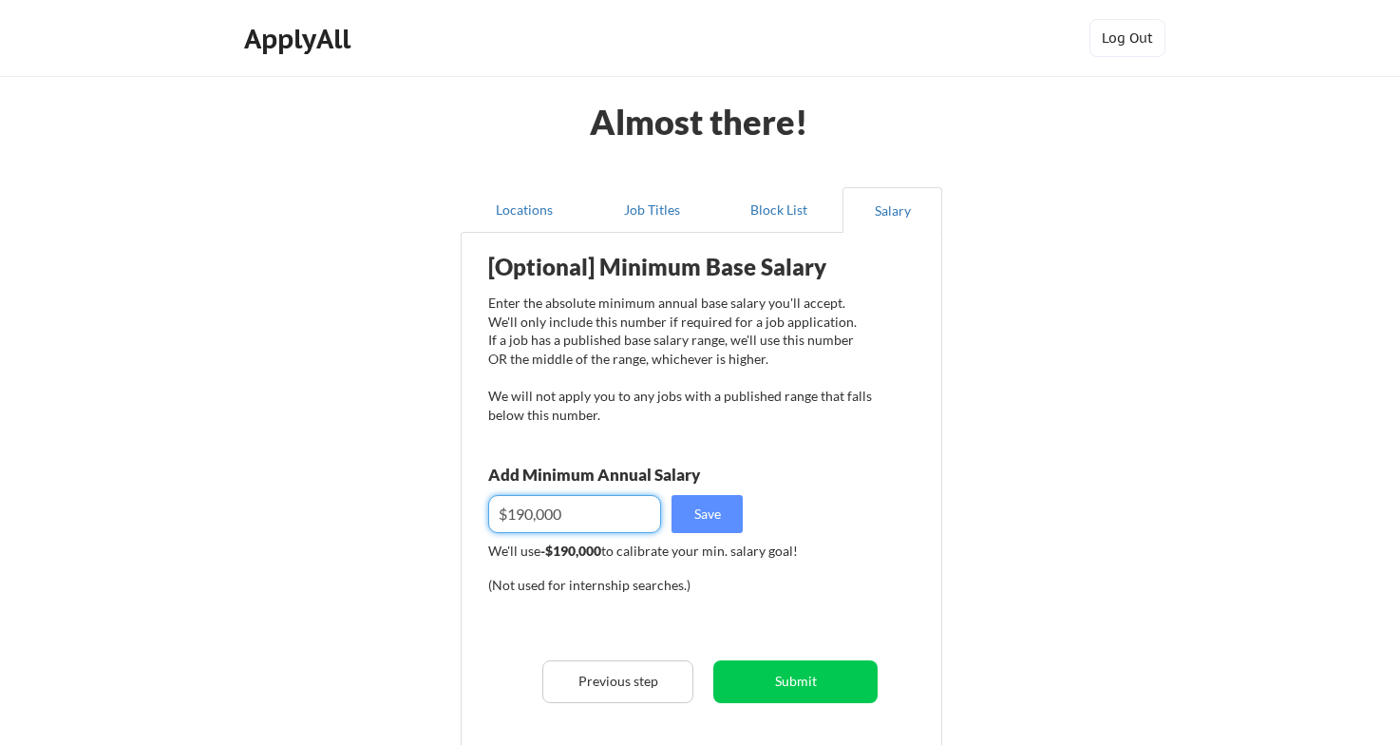
click at [589, 513] on input "input" at bounding box center [574, 514] width 173 height 38
type input "$190,000"
click at [607, 681] on button "Previous step" at bounding box center [617, 681] width 151 height 43
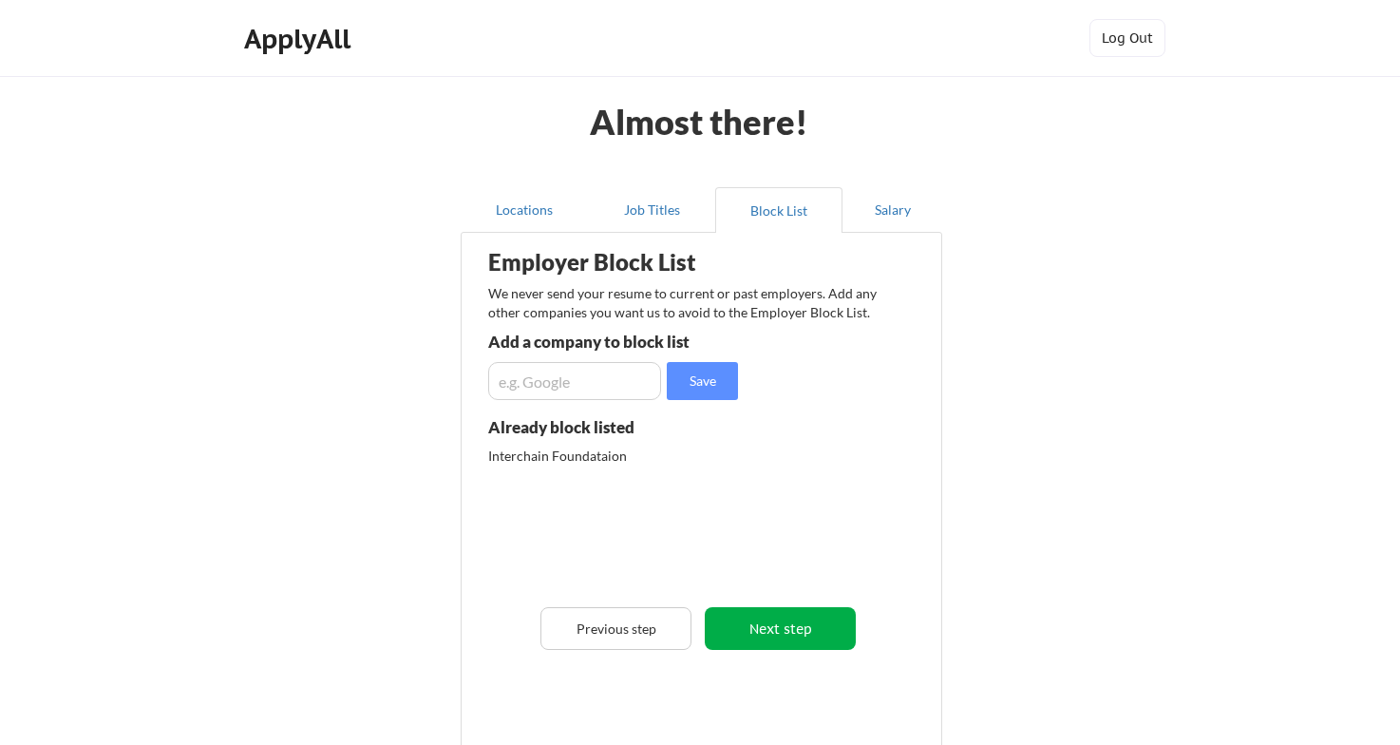
click at [757, 634] on button "Next step" at bounding box center [780, 628] width 151 height 43
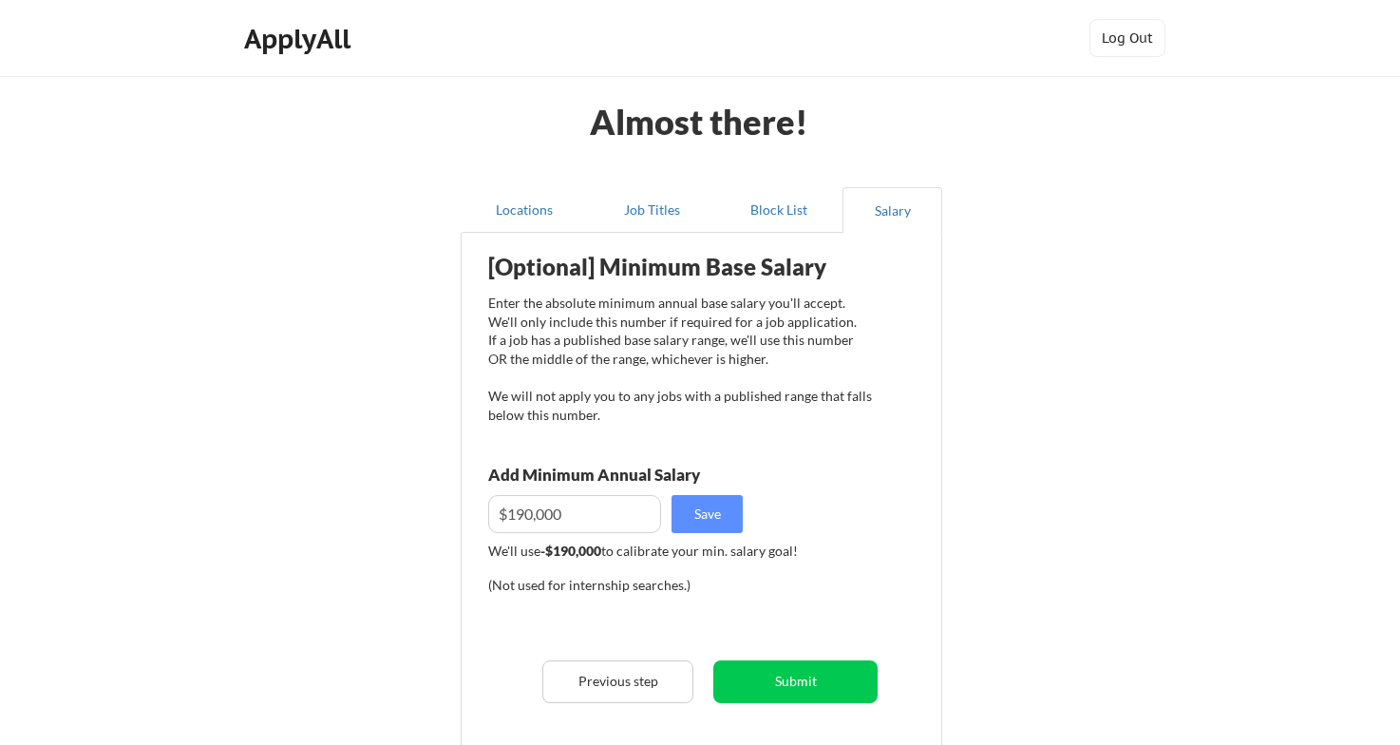
click at [595, 514] on input "input" at bounding box center [574, 514] width 173 height 38
type input "$190,000"
click at [715, 508] on button "Save" at bounding box center [707, 514] width 71 height 38
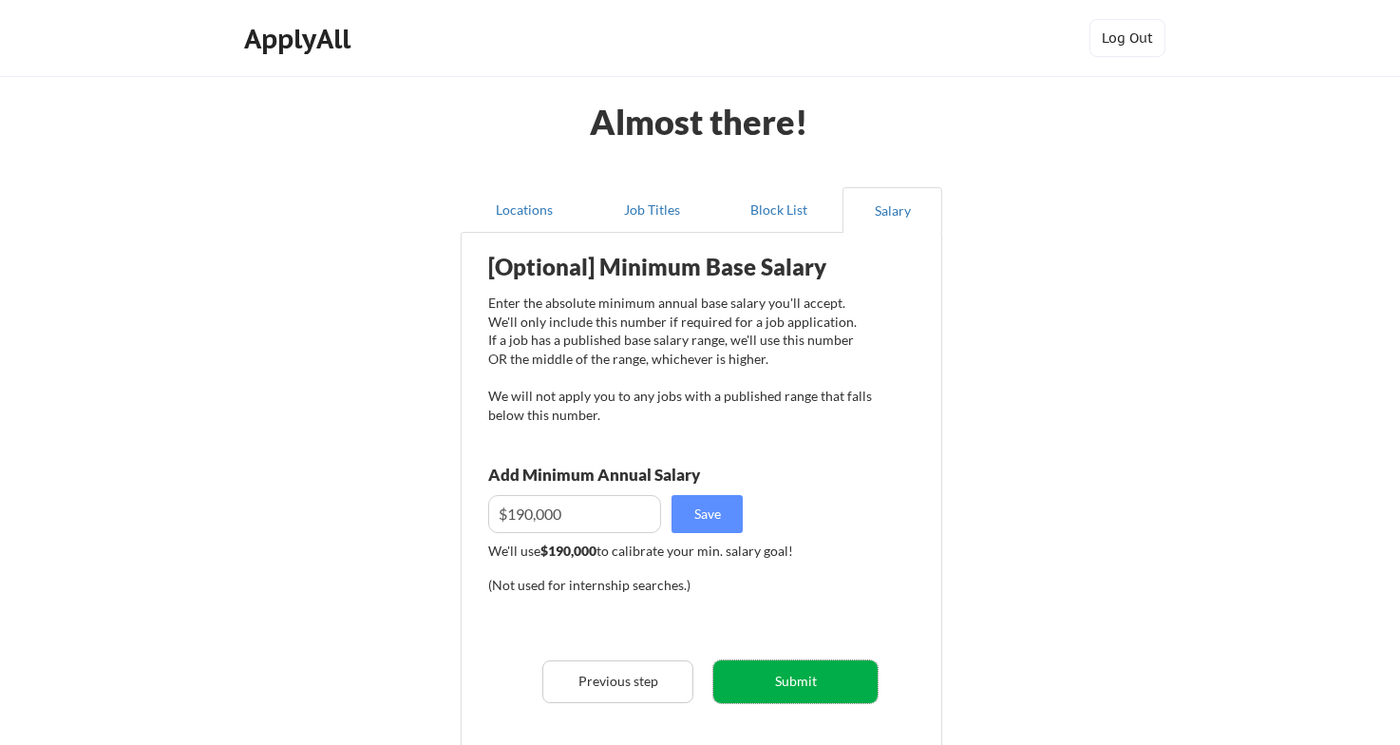
click at [832, 680] on button "Submit" at bounding box center [795, 681] width 164 height 43
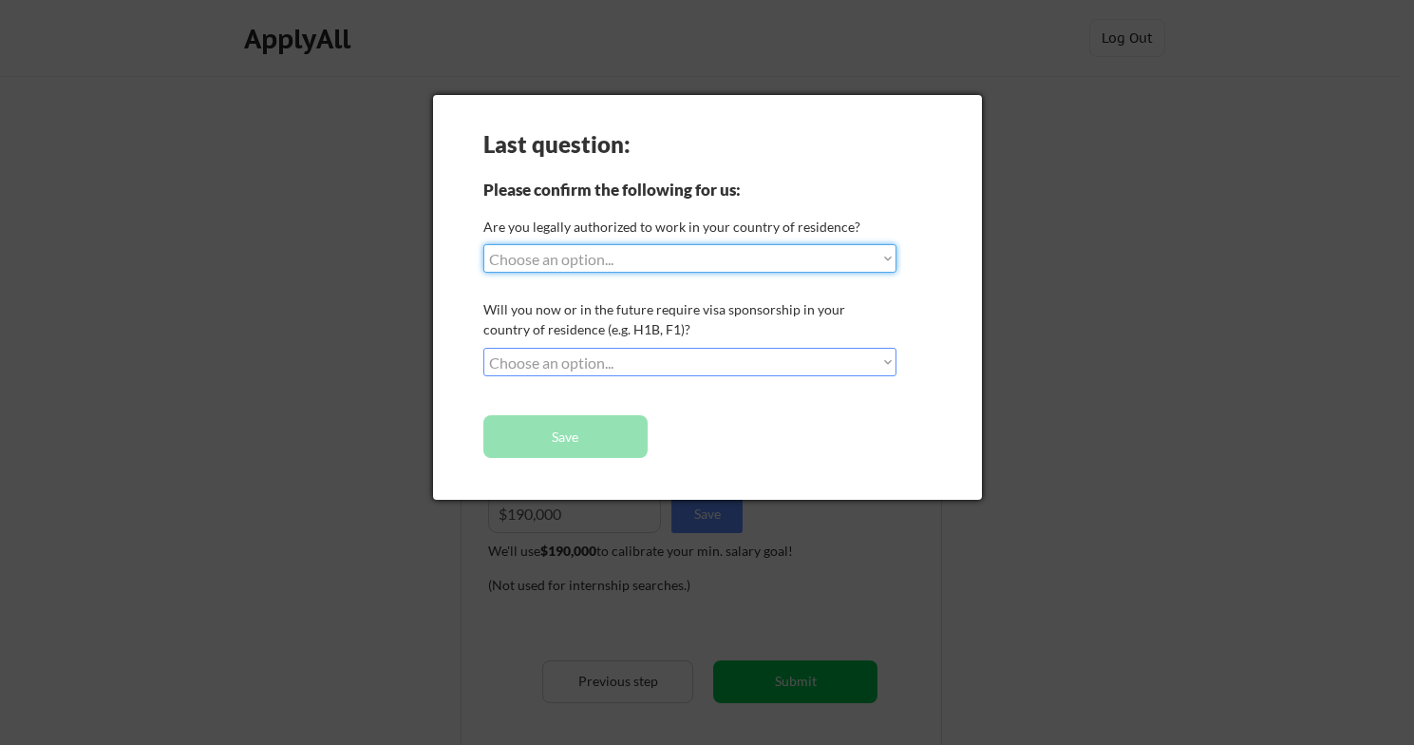
click at [624, 258] on select "Choose an option... Yes, I am a US Citizen Yes, I am a Canadian Citizen Yes, I …" at bounding box center [690, 258] width 413 height 28
click at [575, 364] on select "Choose an option... No, I will not need sponsorship Yes, I will need sponsorship" at bounding box center [690, 362] width 413 height 28
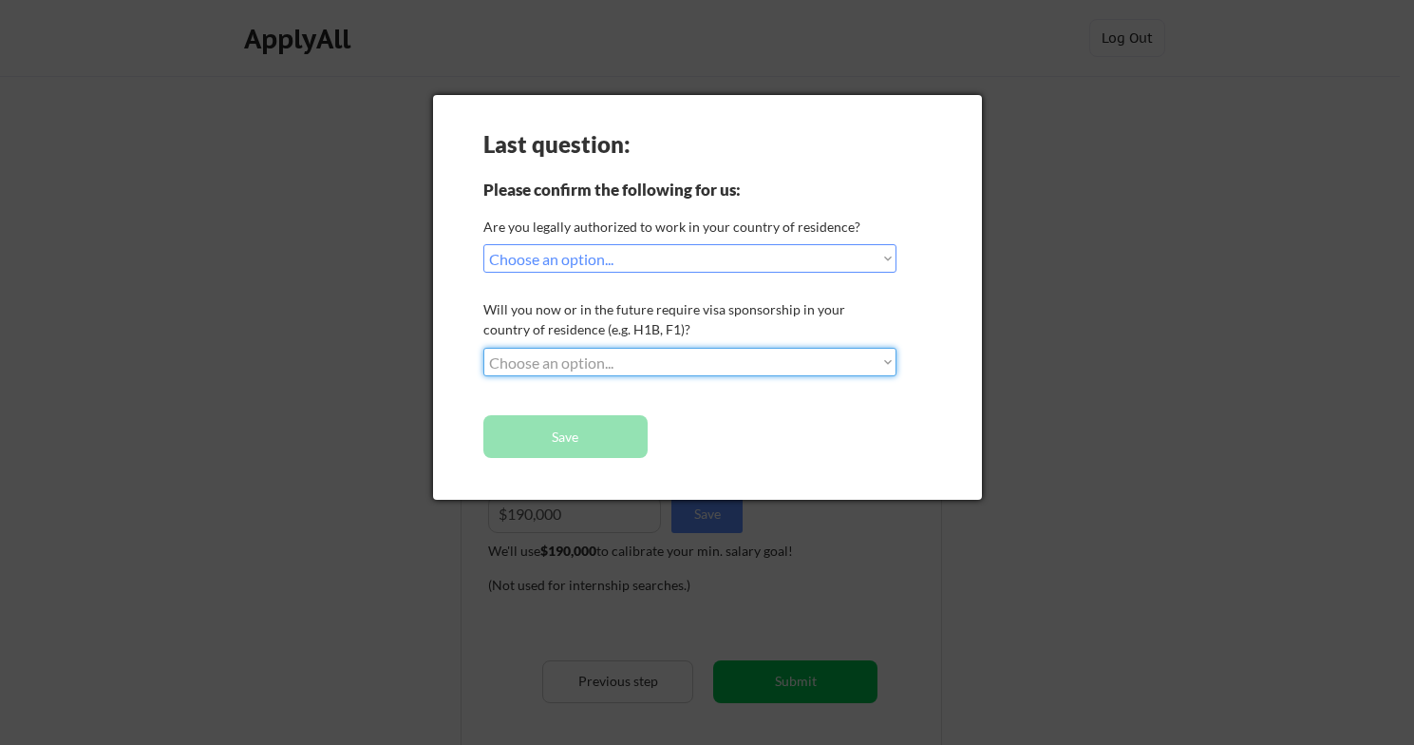
click at [584, 260] on select "Choose an option... Yes, I am a US Citizen Yes, I am a Canadian Citizen Yes, I …" at bounding box center [690, 258] width 413 height 28
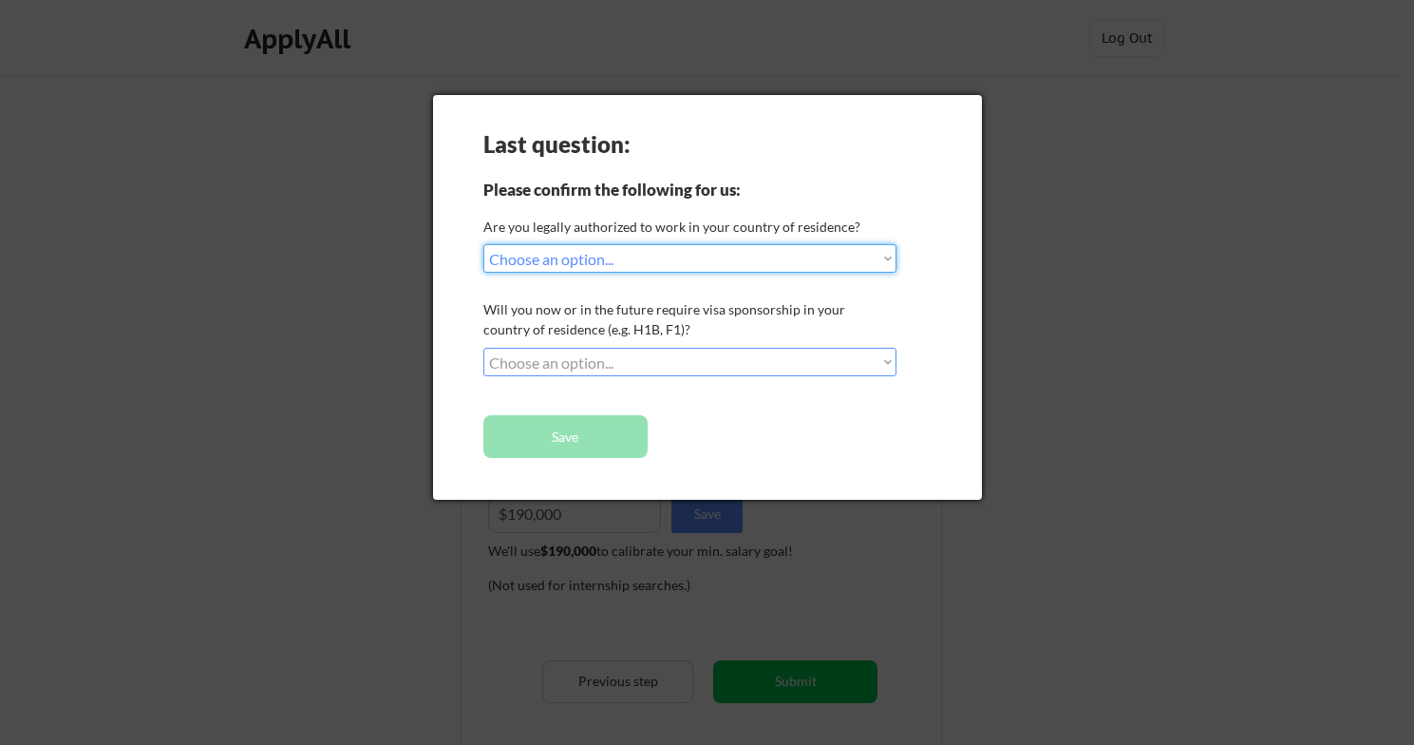
select select ""yes__i_am_an_other_permanent_resident""
click at [586, 371] on select "Choose an option... No, I will not need sponsorship Yes, I will need sponsorship" at bounding box center [690, 362] width 413 height 28
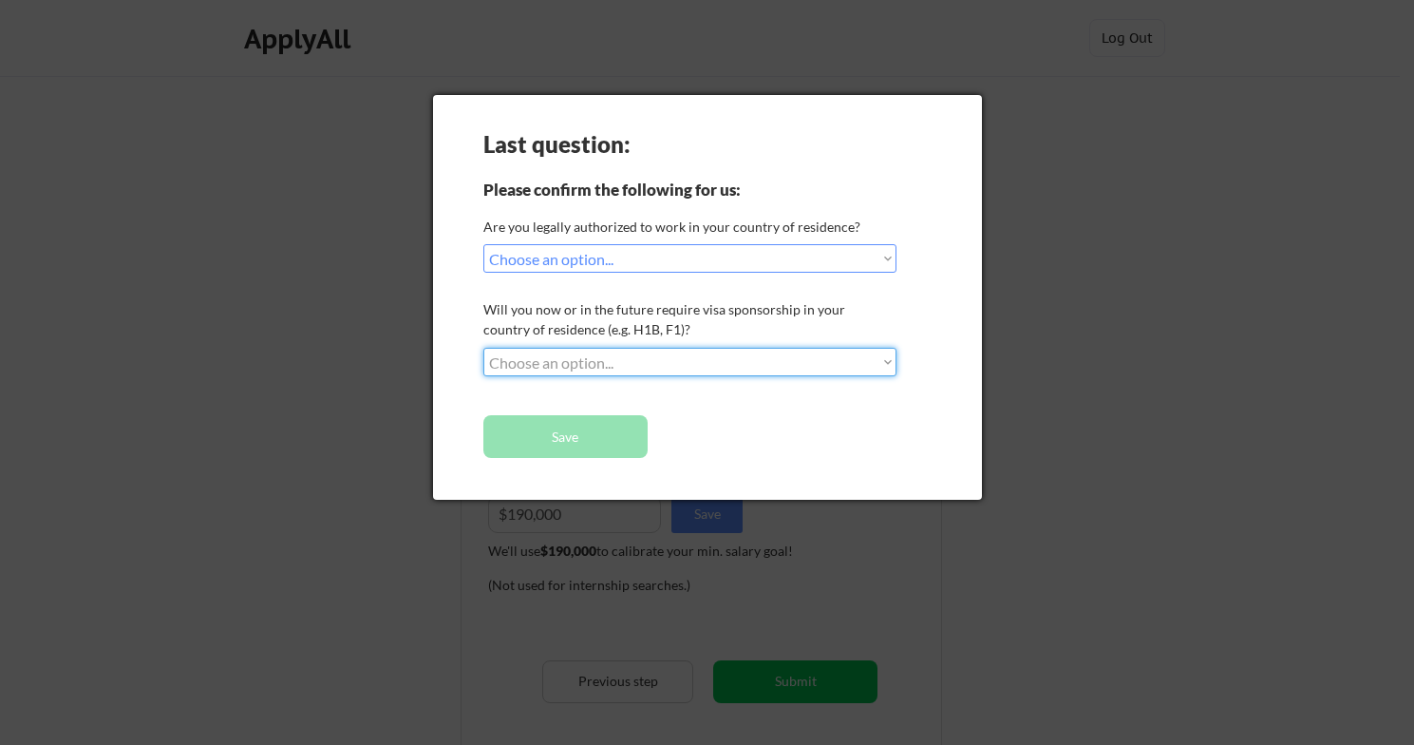
select select ""no__i_will_not_need_sponsorship""
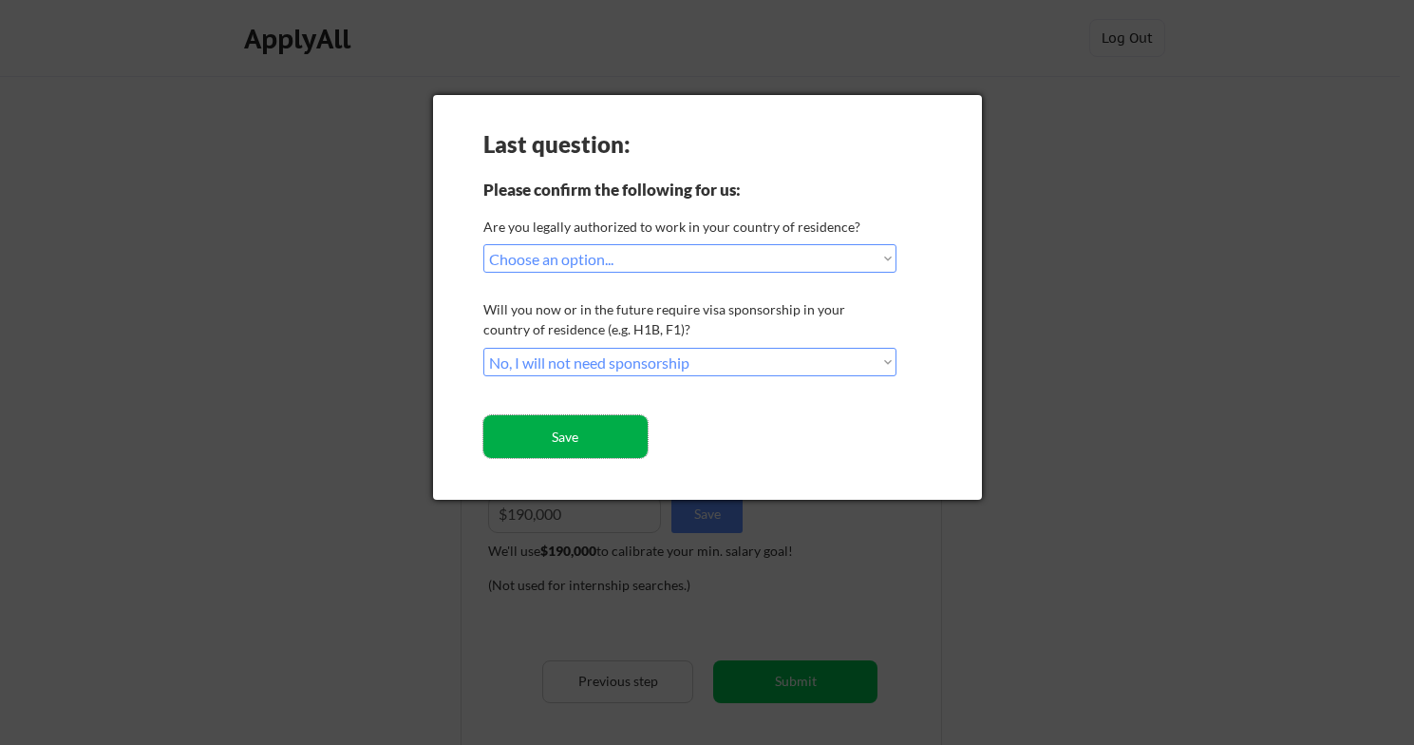
click at [531, 439] on button "Save" at bounding box center [566, 436] width 164 height 43
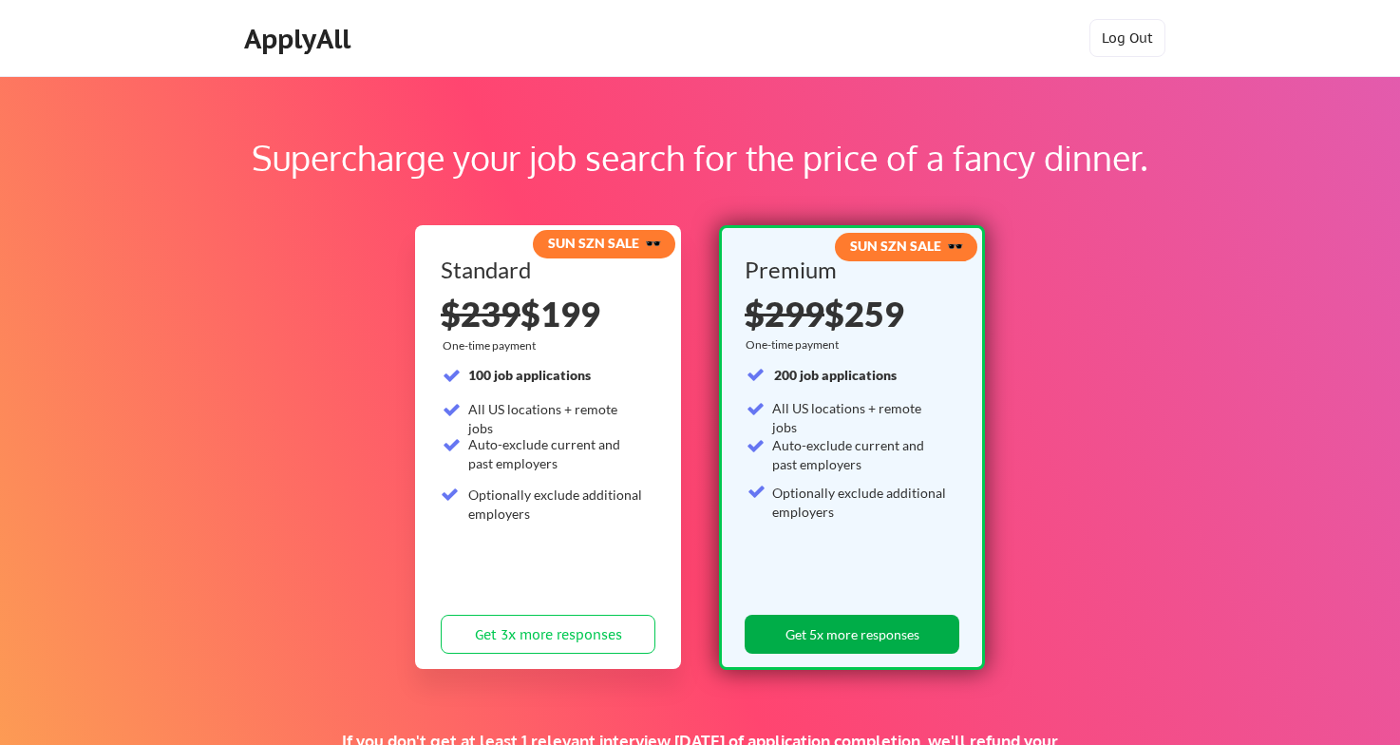
click at [845, 632] on button "Get 5x more responses" at bounding box center [852, 634] width 215 height 39
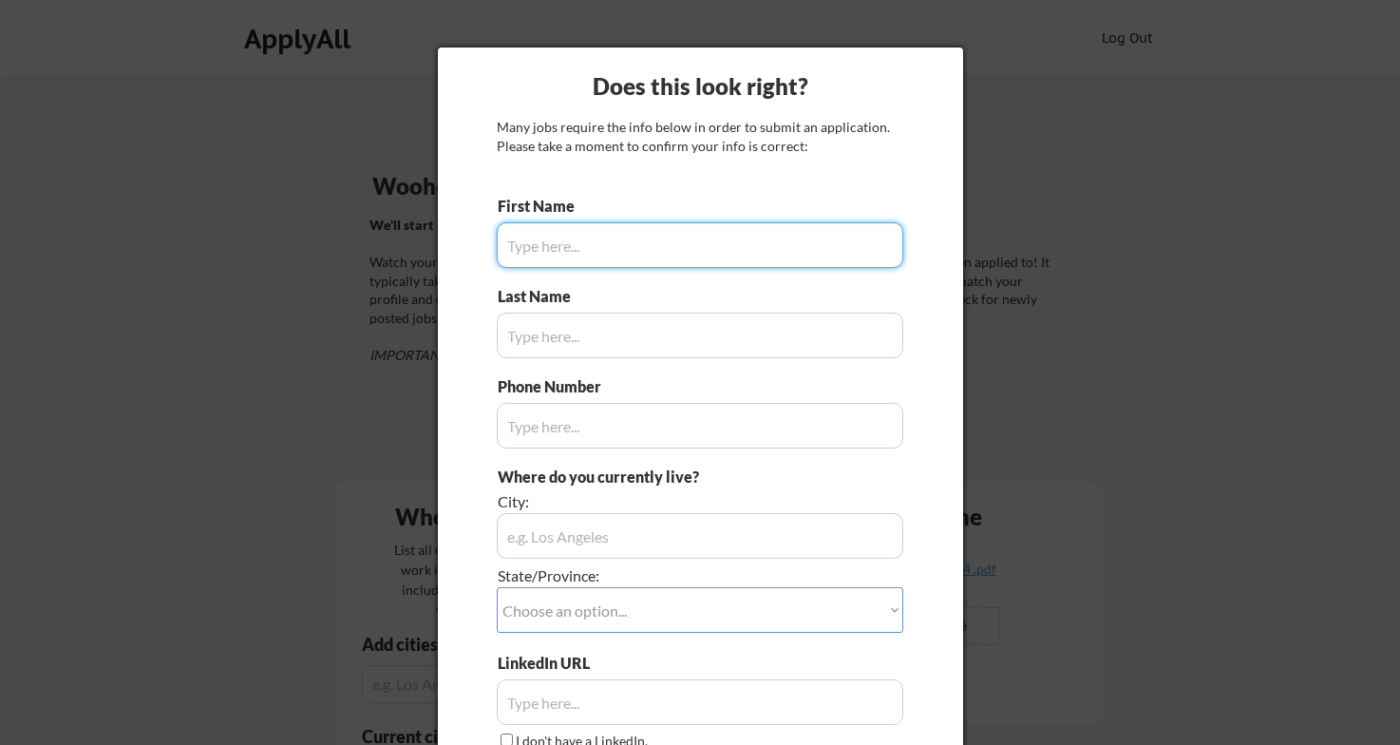
click at [704, 257] on input "input" at bounding box center [700, 245] width 407 height 46
type input "Al"
type input "[PERSON_NAME]"
type input "[PHONE_NUMBER]"
type input "Alix"
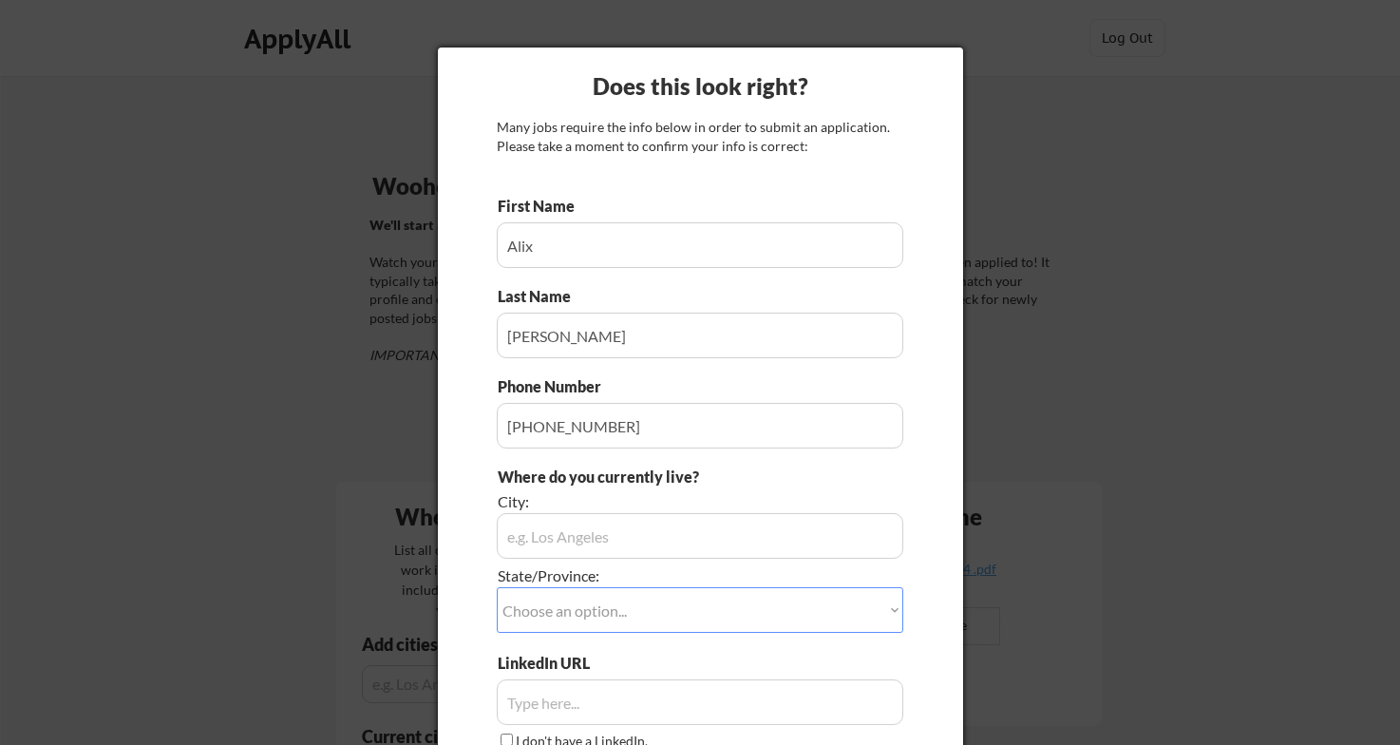
click at [555, 549] on input "input" at bounding box center [700, 536] width 407 height 46
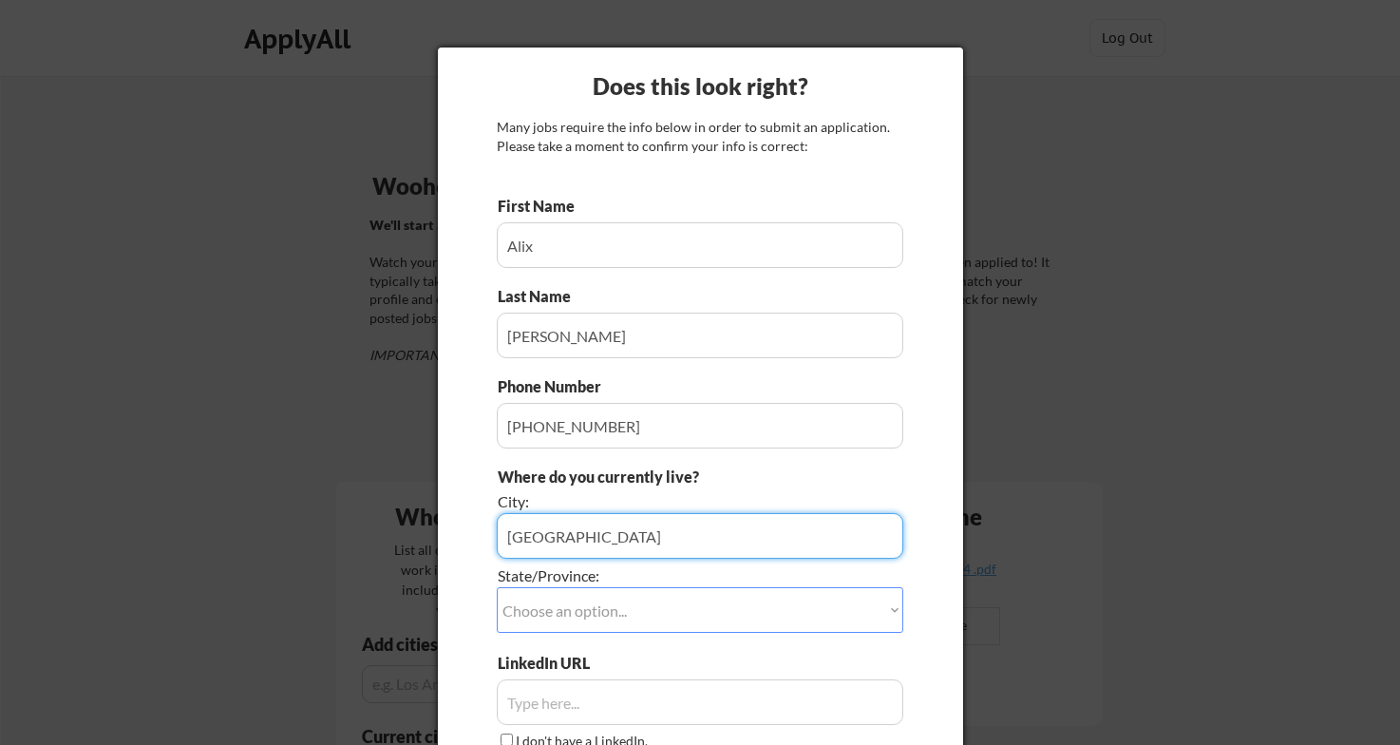
type input "Berlin"
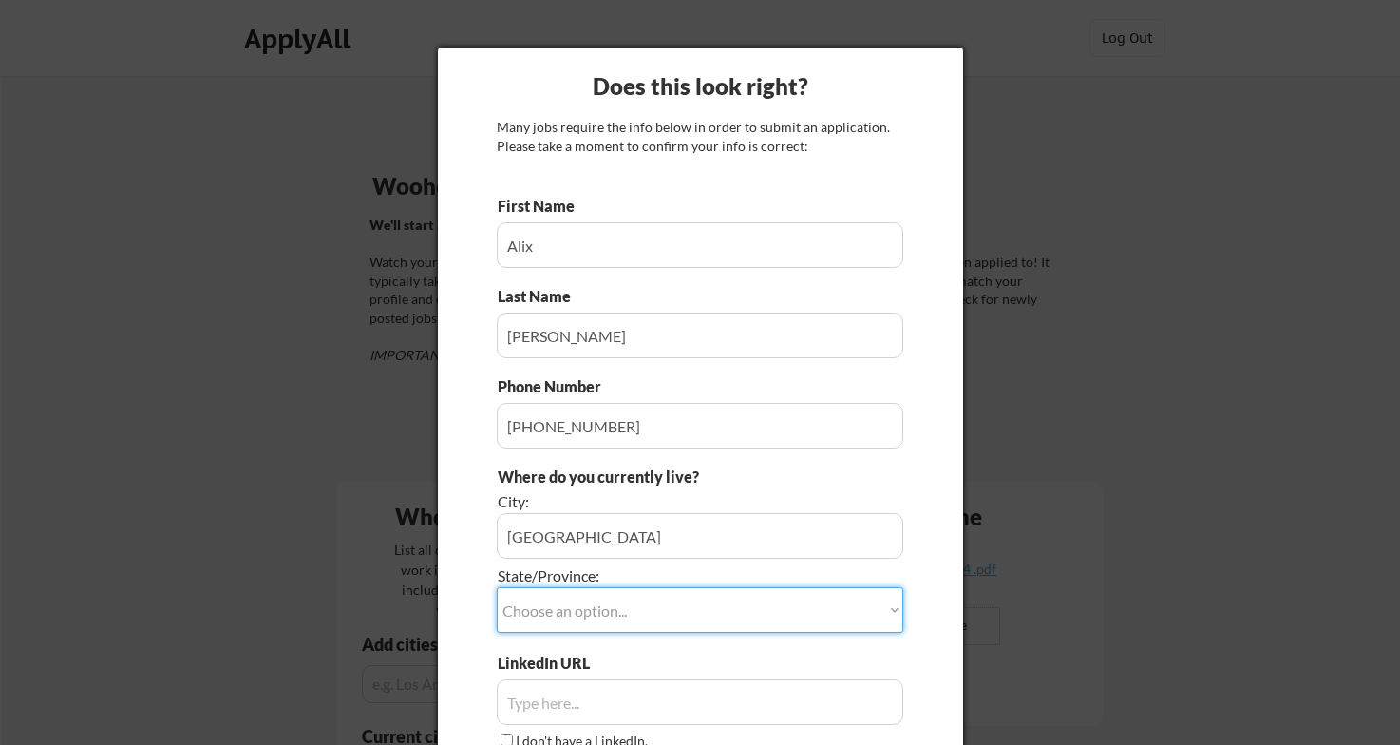
select select ""Georgia""
click at [595, 601] on select "Choose an option... Other/Not Applicable Alabama Alaska Alberta Arizona Arkansa…" at bounding box center [700, 610] width 407 height 46
click at [576, 543] on input "input" at bounding box center [700, 536] width 407 height 46
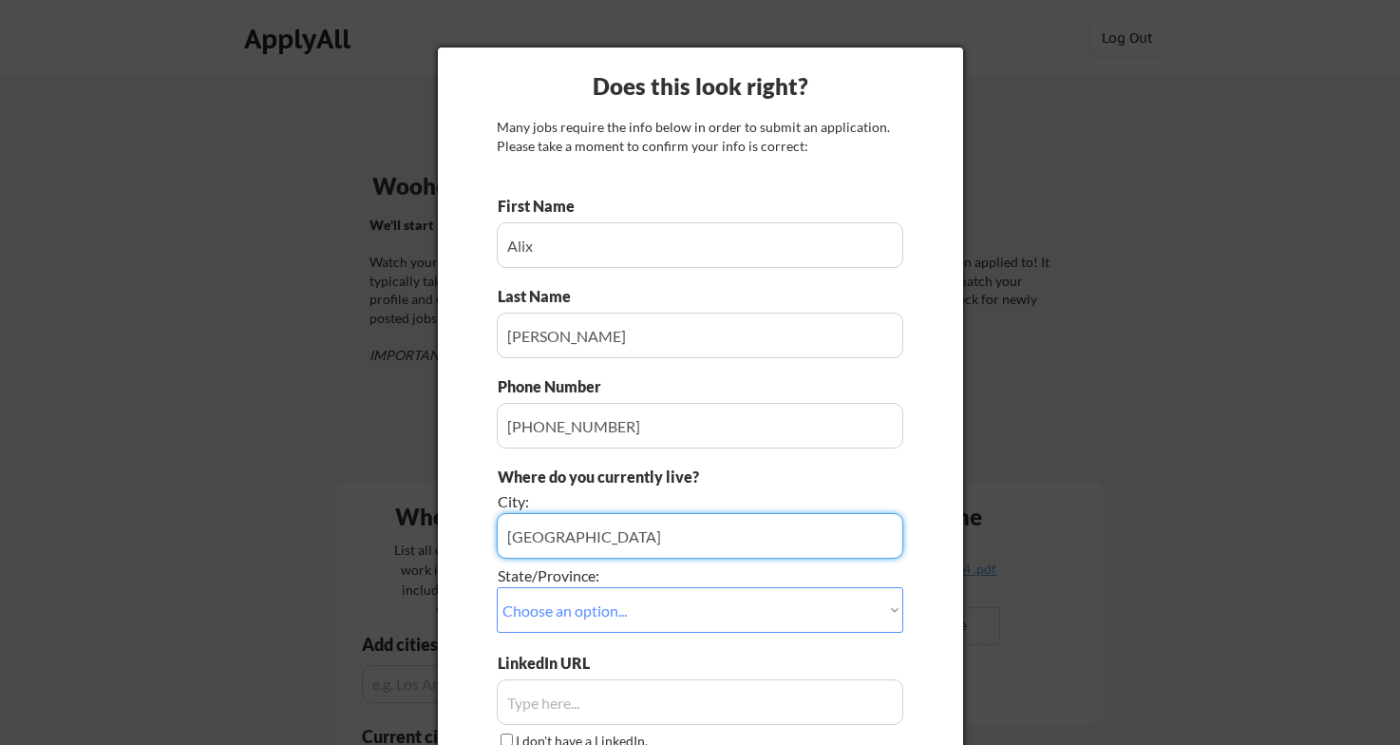
click at [576, 543] on input "input" at bounding box center [700, 536] width 407 height 46
click at [474, 636] on div "Does this look right? Many jobs require the info below in order to submit an ap…" at bounding box center [700, 448] width 525 height 802
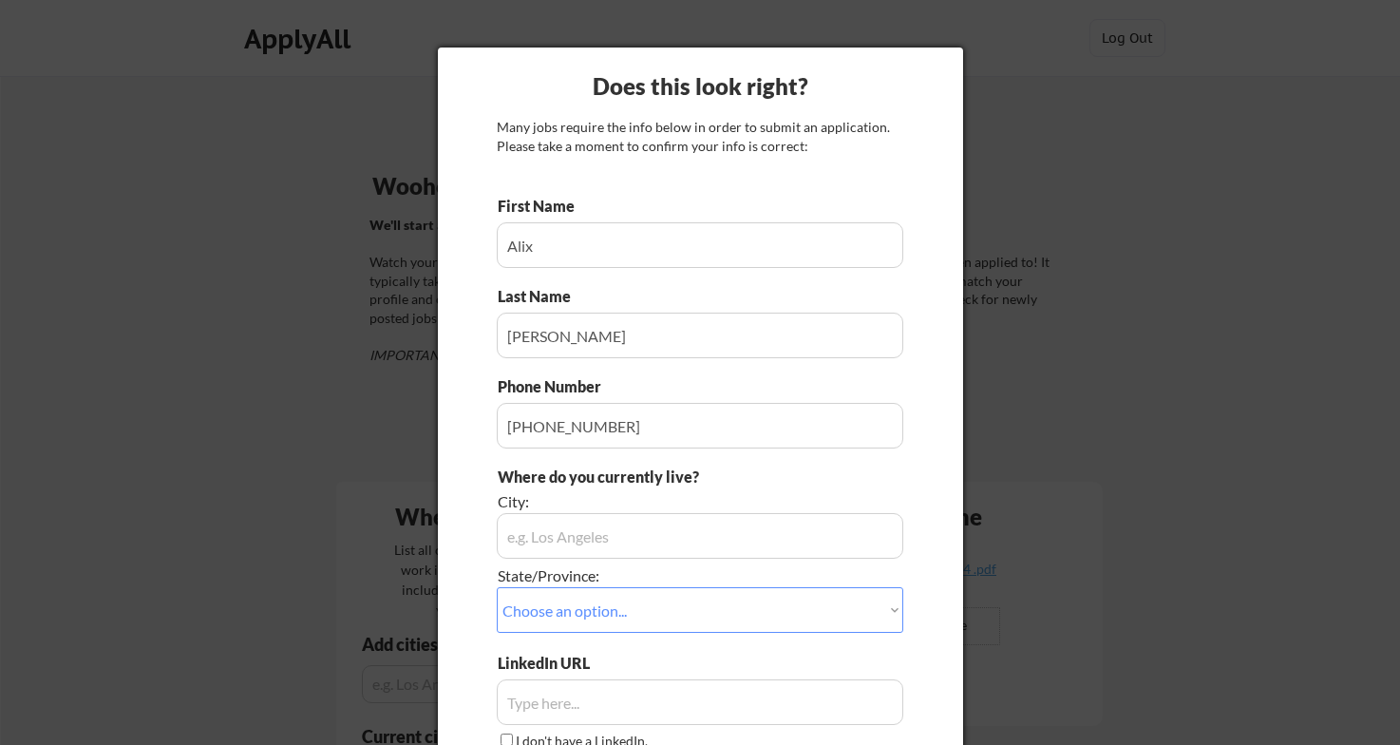
click at [617, 621] on select "Choose an option... Other/Not Applicable Alabama Alaska Alberta Arizona Arkansa…" at bounding box center [700, 610] width 407 height 46
select select ""Other/Not Applicable""
click at [570, 528] on input "input" at bounding box center [700, 536] width 407 height 46
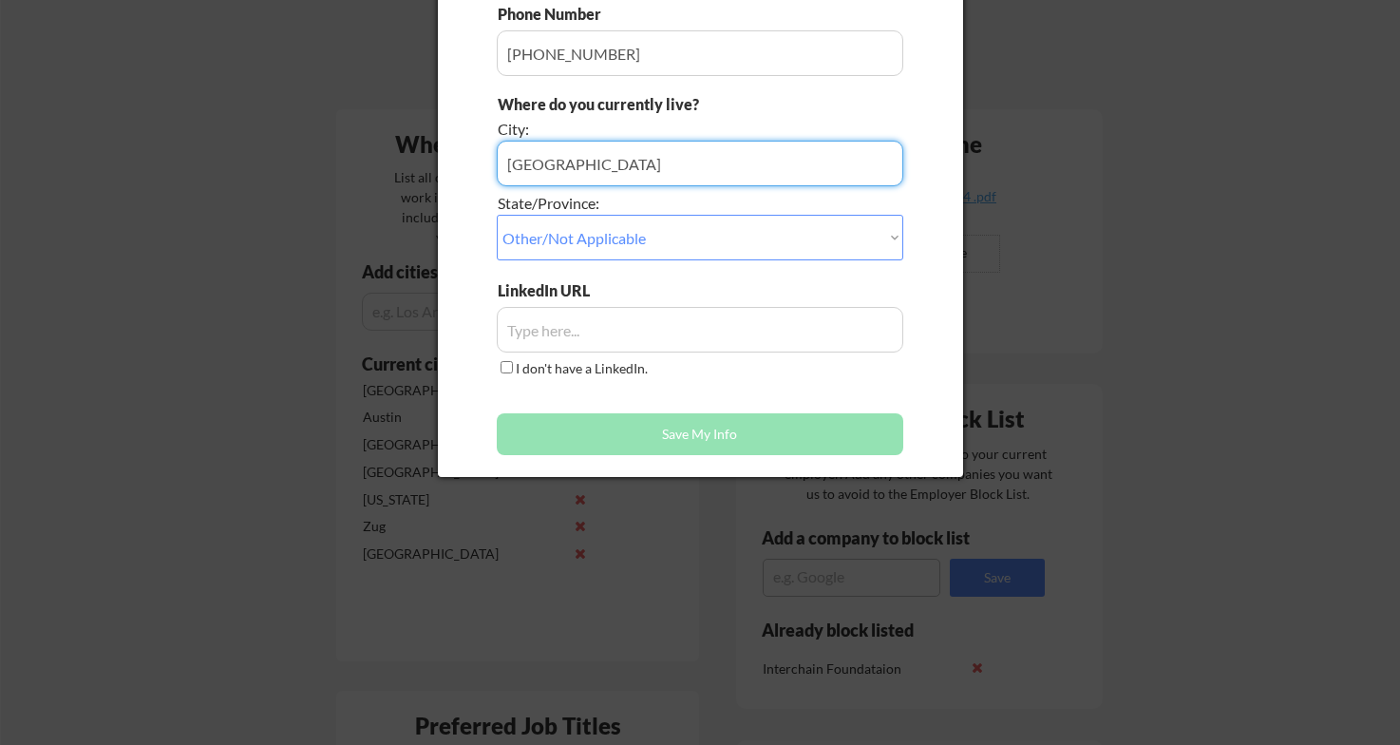
scroll to position [370, 0]
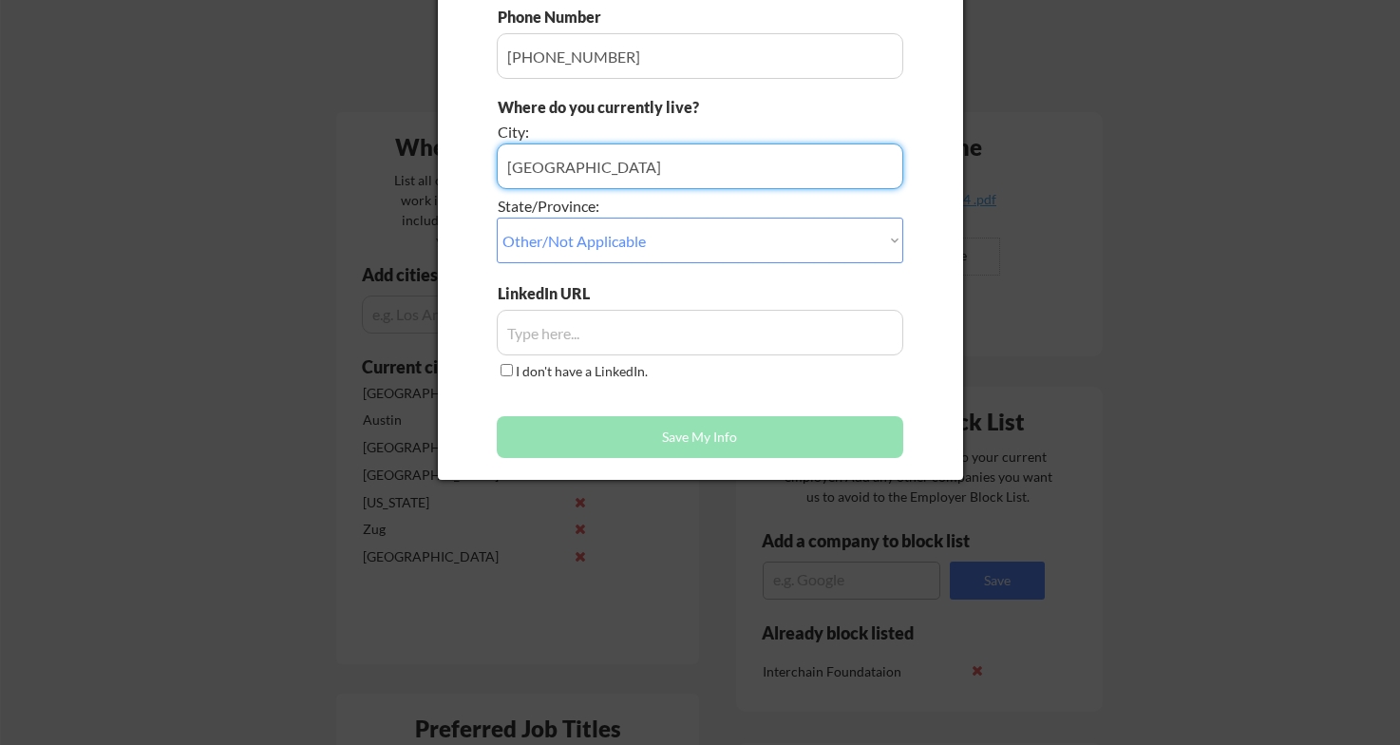
type input "Berlin"
click at [578, 323] on input "input" at bounding box center [700, 333] width 407 height 46
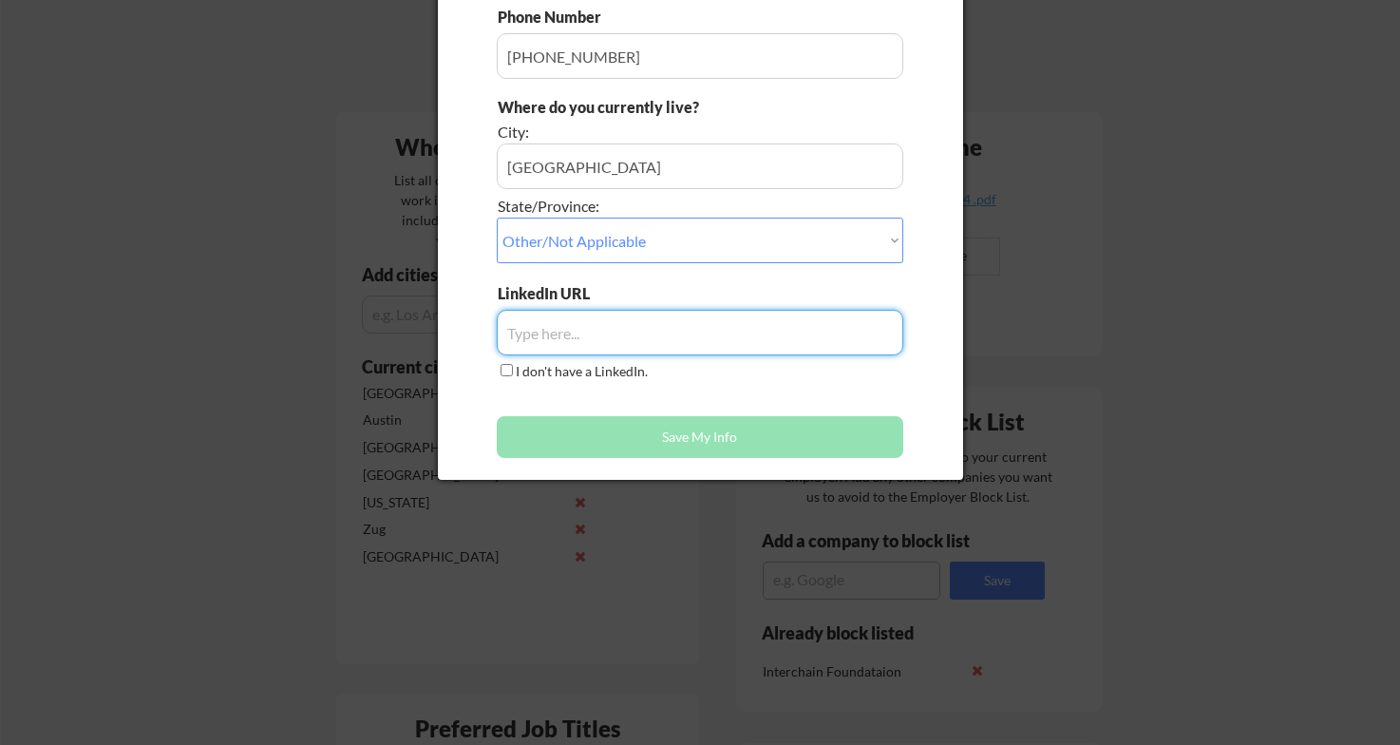
paste input "https://www.linkedin.com/in/alix-keller-29b14227/"
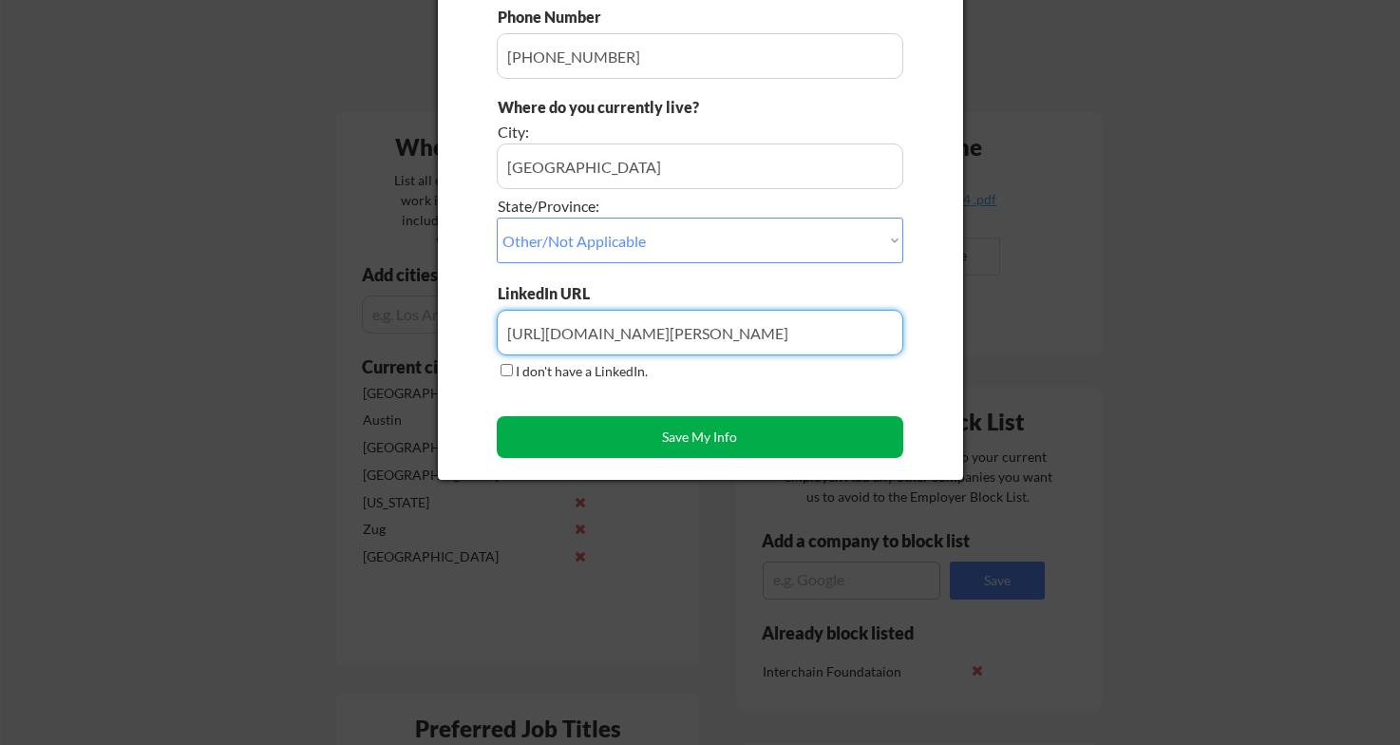
type input "https://www.linkedin.com/in/alix-keller-29b14227/"
click at [617, 441] on button "Save My Info" at bounding box center [700, 437] width 407 height 42
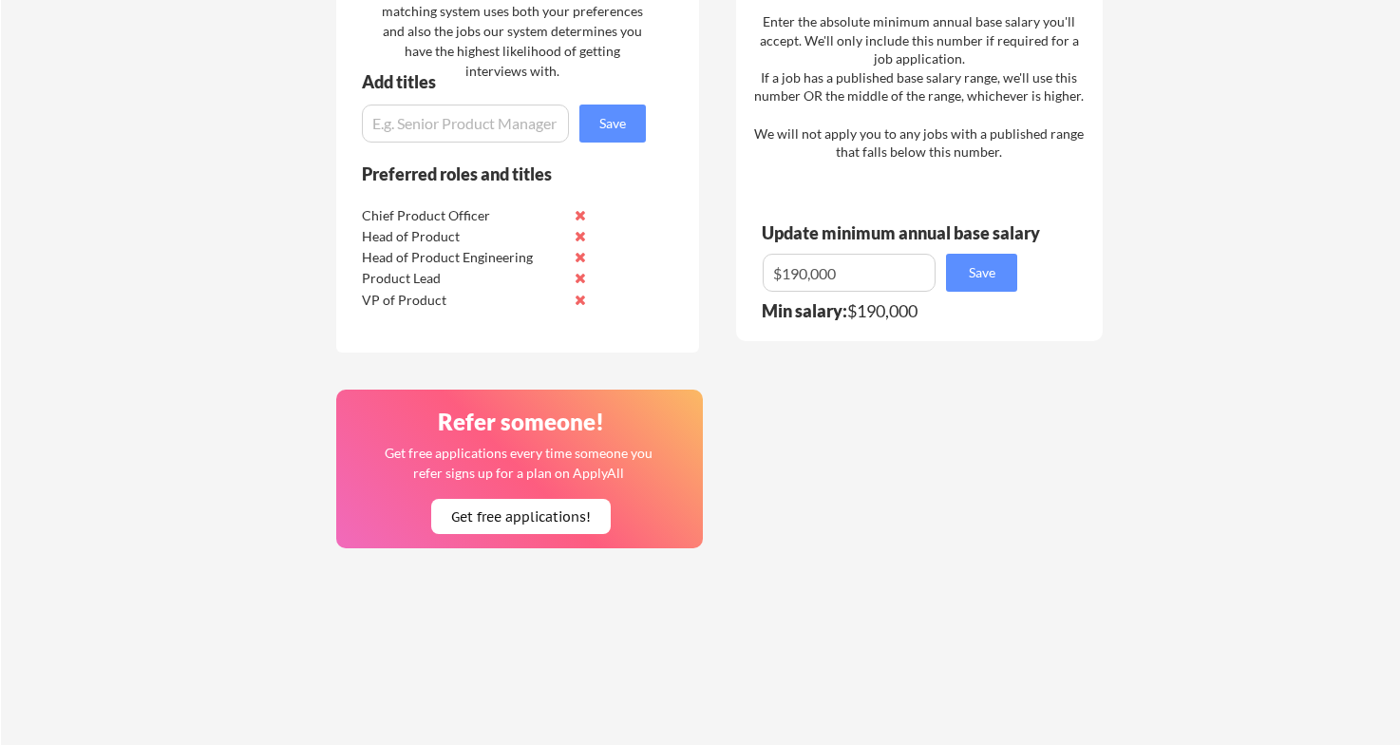
scroll to position [1181, 0]
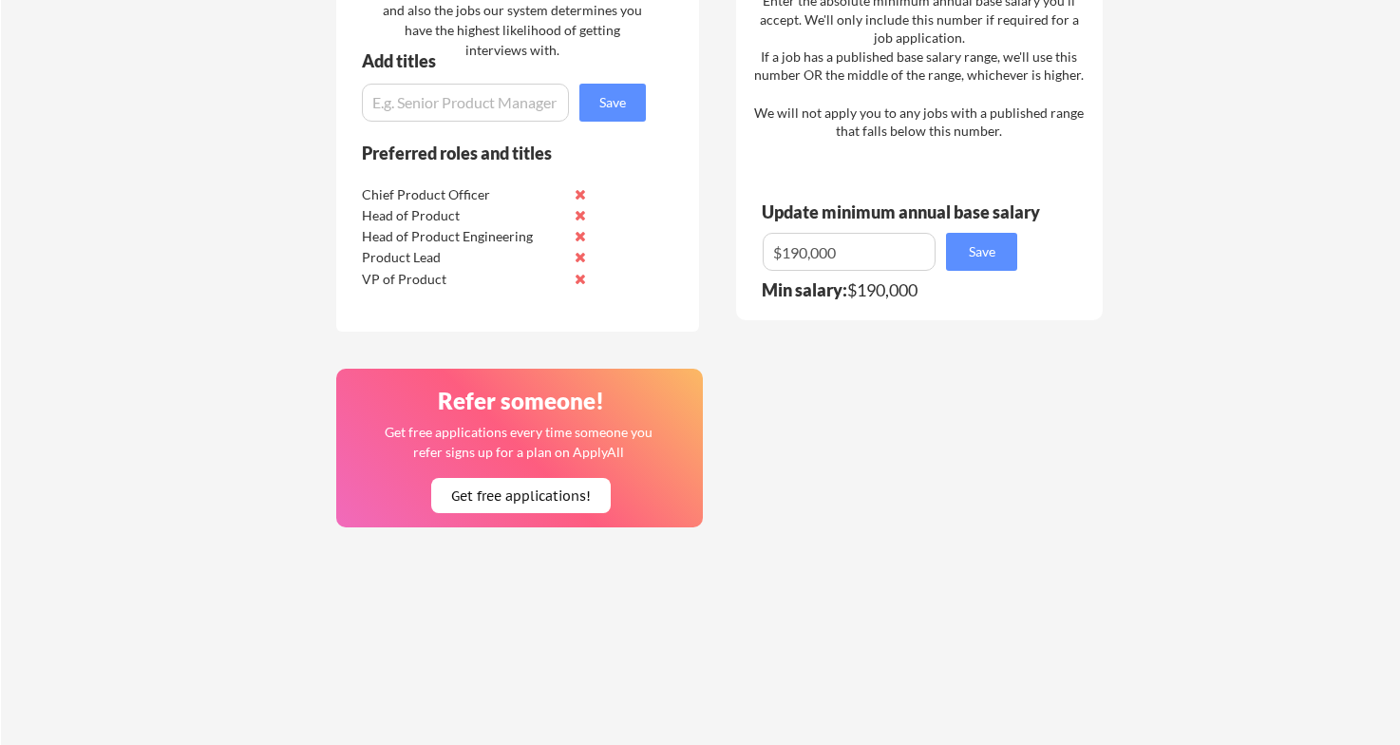
click at [802, 253] on input "input" at bounding box center [849, 252] width 173 height 38
type input "$."
type input "$190,000"
click at [986, 250] on button "Save" at bounding box center [981, 252] width 71 height 38
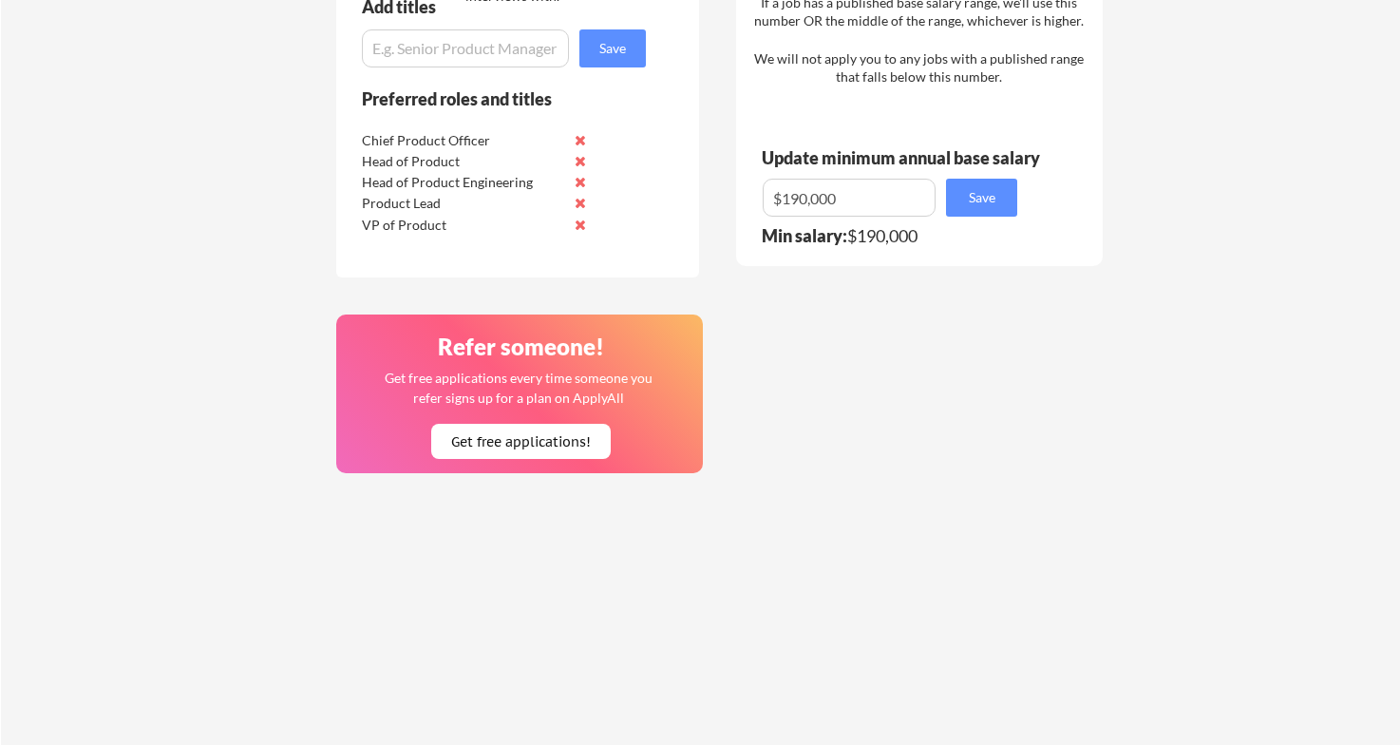
scroll to position [1614, 0]
